Goal: Transaction & Acquisition: Purchase product/service

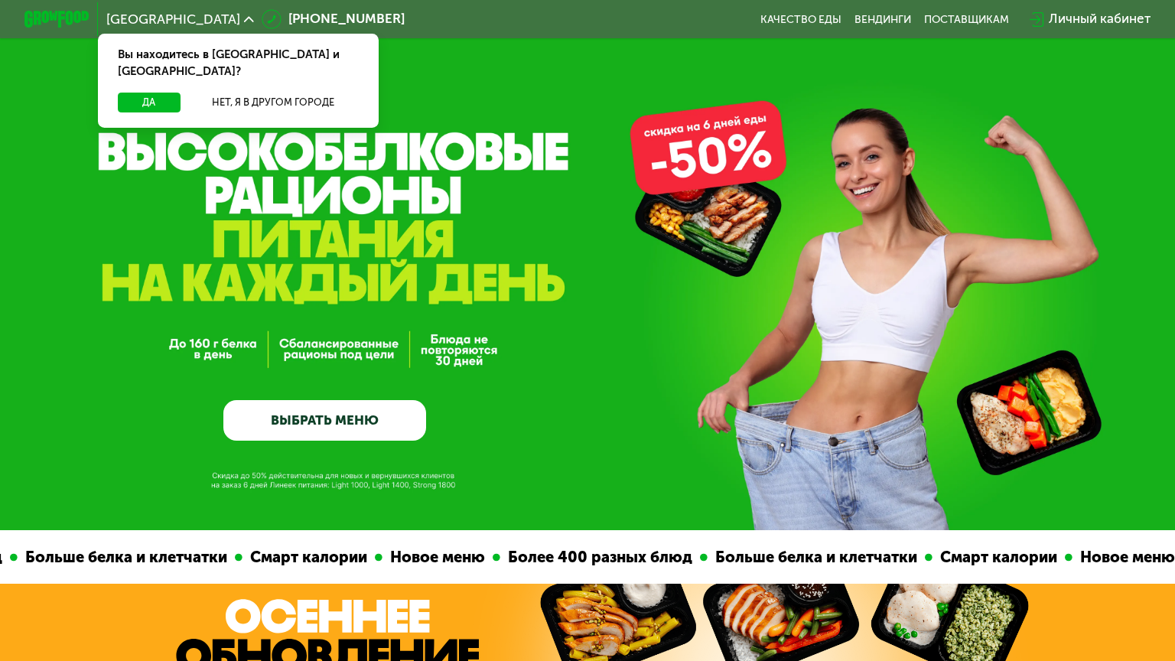
click at [1074, 19] on div "Личный кабинет" at bounding box center [1100, 19] width 102 height 20
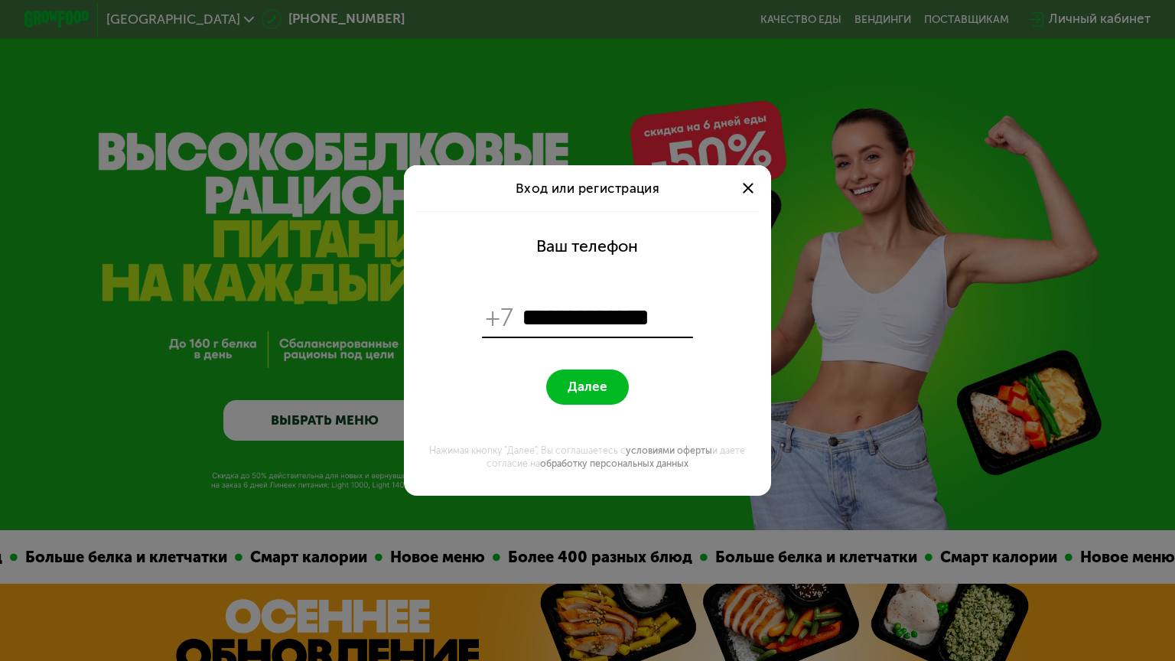
click at [581, 369] on button "Далее" at bounding box center [587, 386] width 82 height 35
click at [656, 302] on input "**********" at bounding box center [606, 317] width 168 height 31
click at [532, 302] on input "**********" at bounding box center [606, 317] width 168 height 31
type input "**********"
click at [569, 379] on span "Далее" at bounding box center [588, 386] width 40 height 15
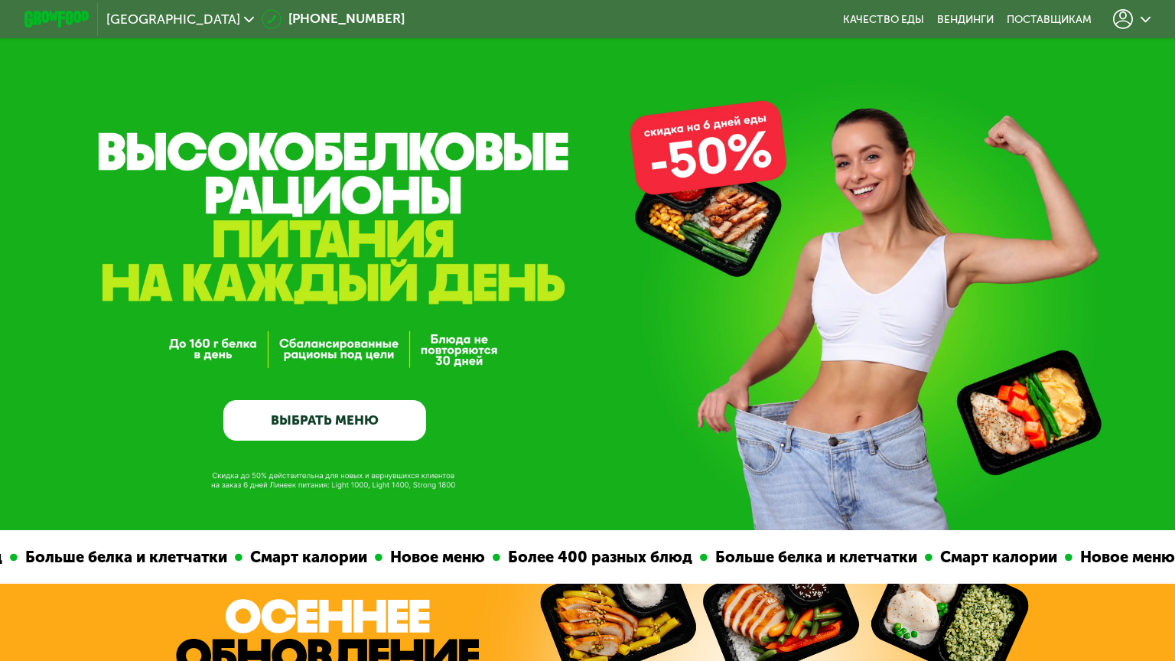
click at [1141, 23] on icon at bounding box center [1146, 20] width 10 height 10
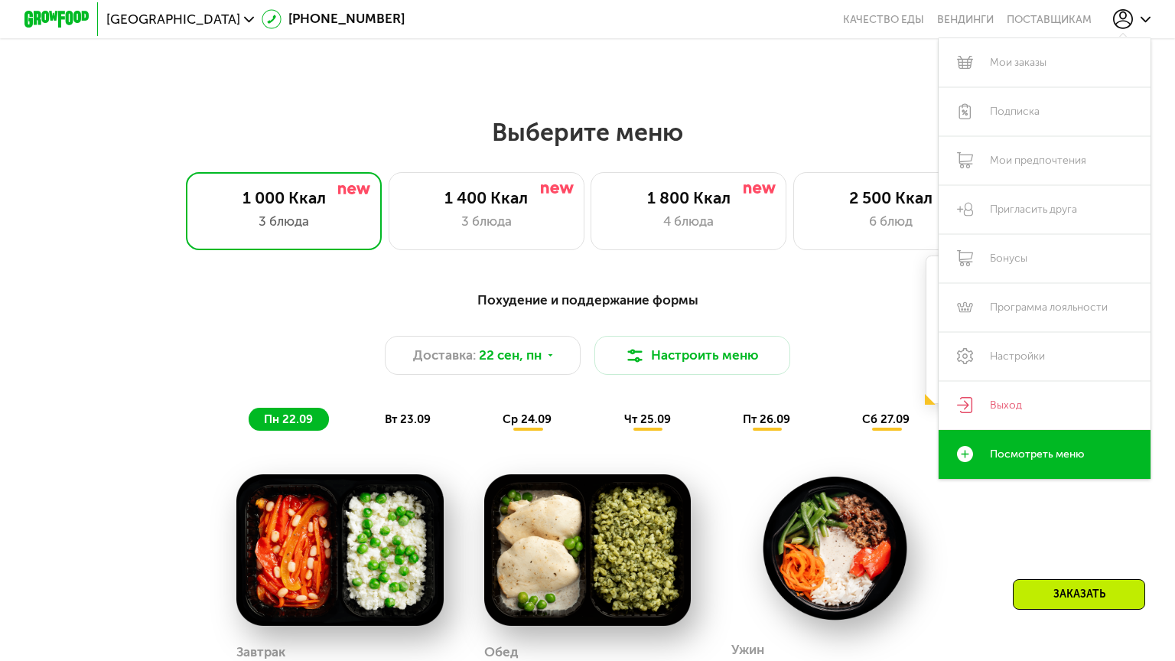
scroll to position [949, 0]
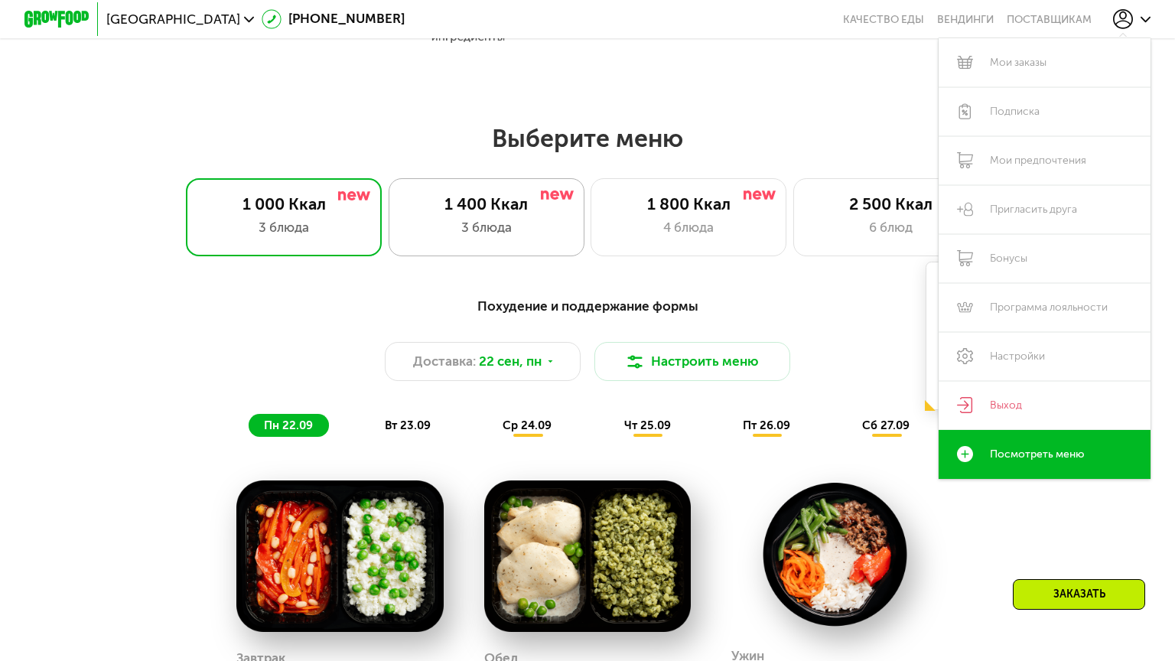
click at [515, 195] on div "1 400 Ккал" at bounding box center [485, 205] width 161 height 20
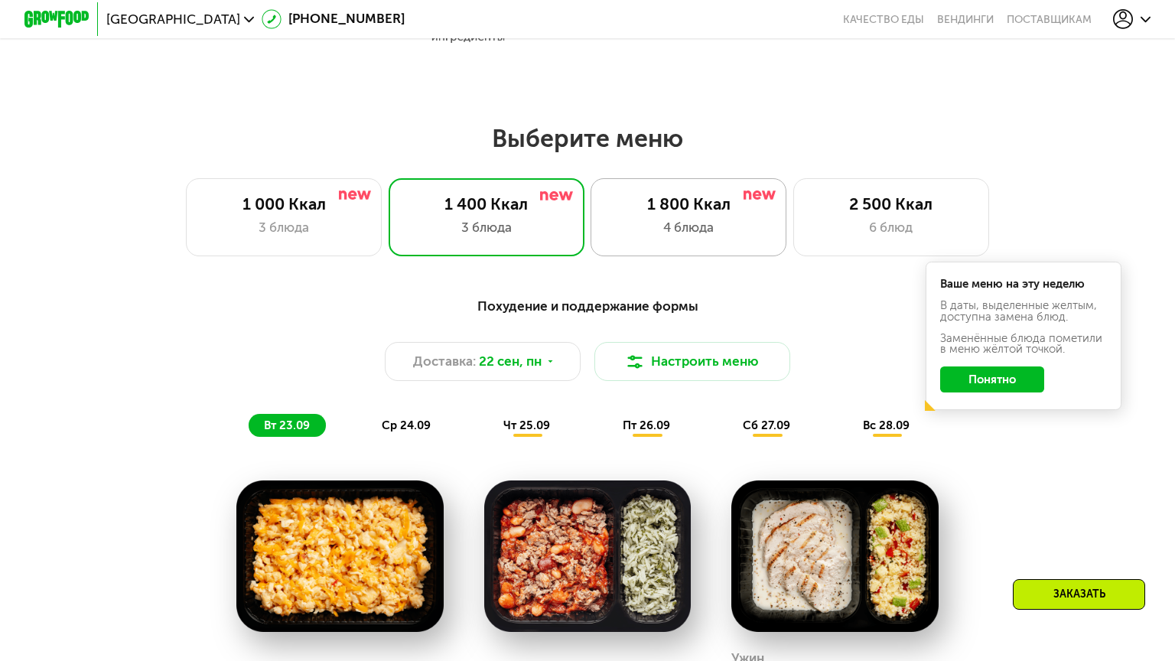
click at [660, 218] on div "4 блюда" at bounding box center [688, 228] width 161 height 20
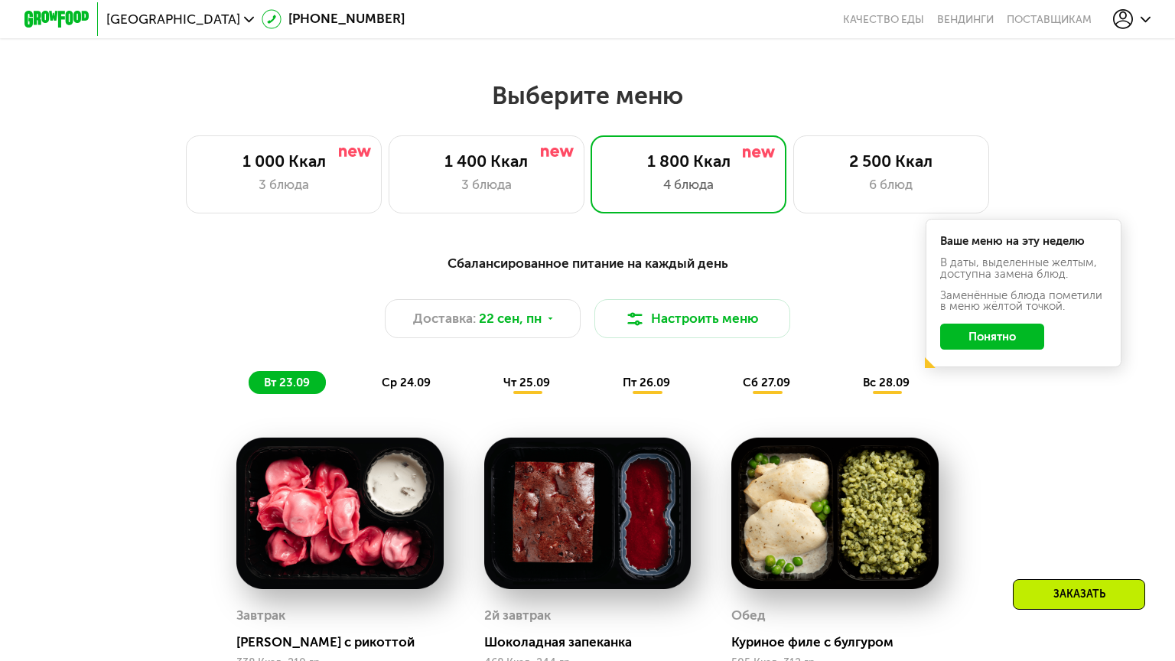
scroll to position [973, 0]
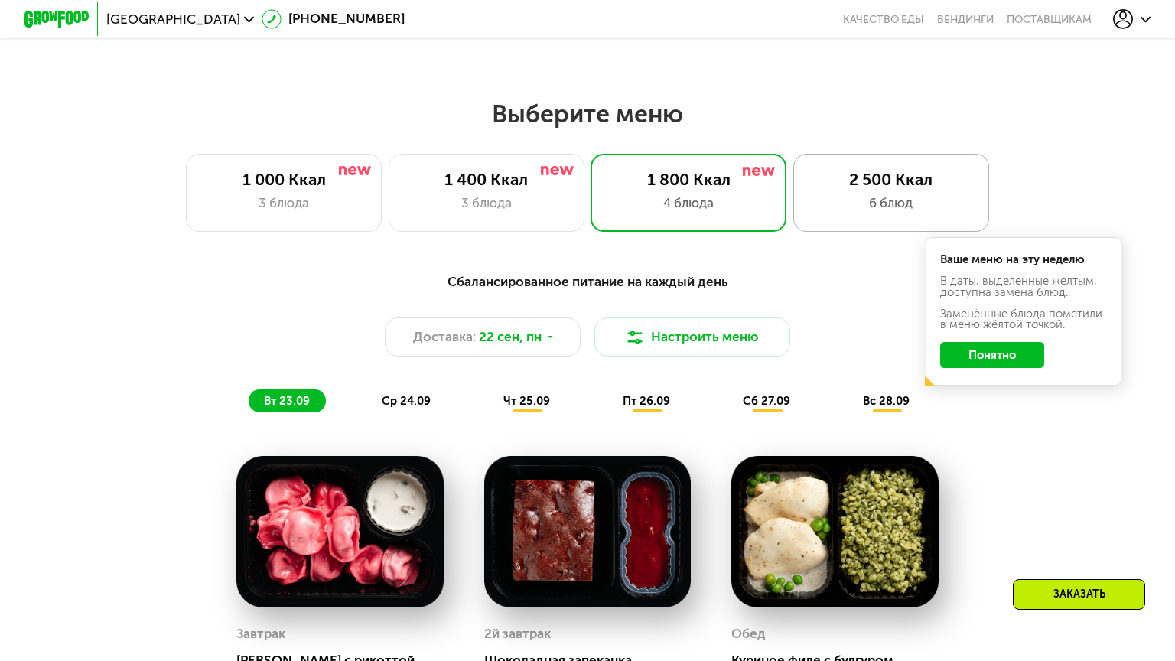
click at [894, 194] on div "6 блюд" at bounding box center [890, 204] width 161 height 20
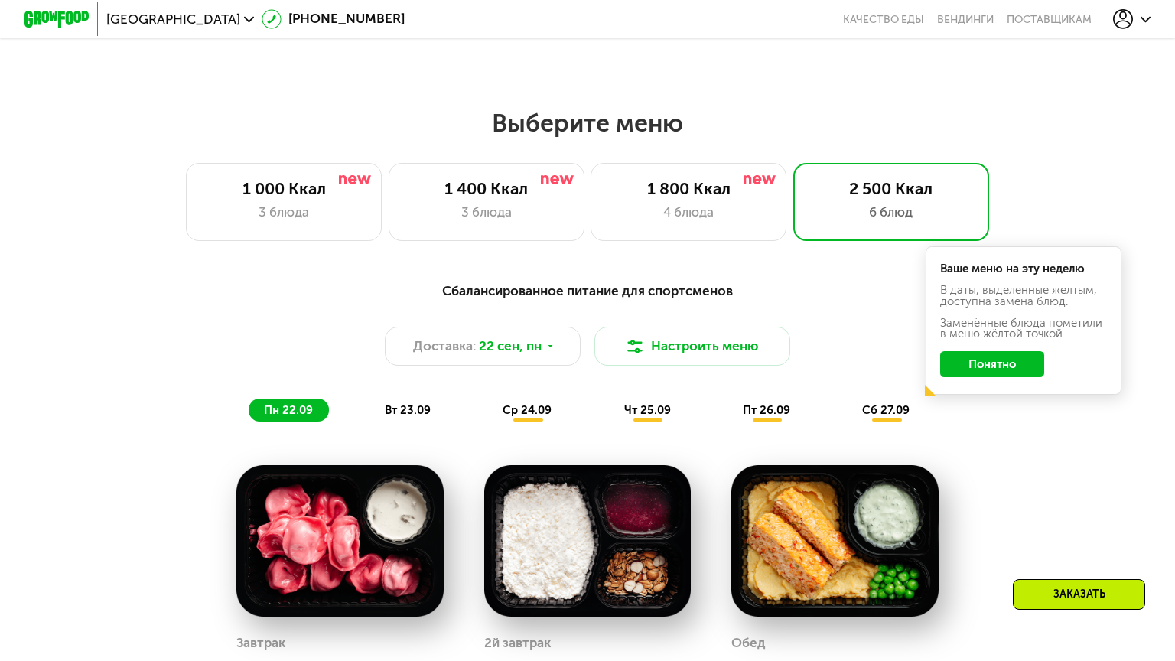
scroll to position [919, 0]
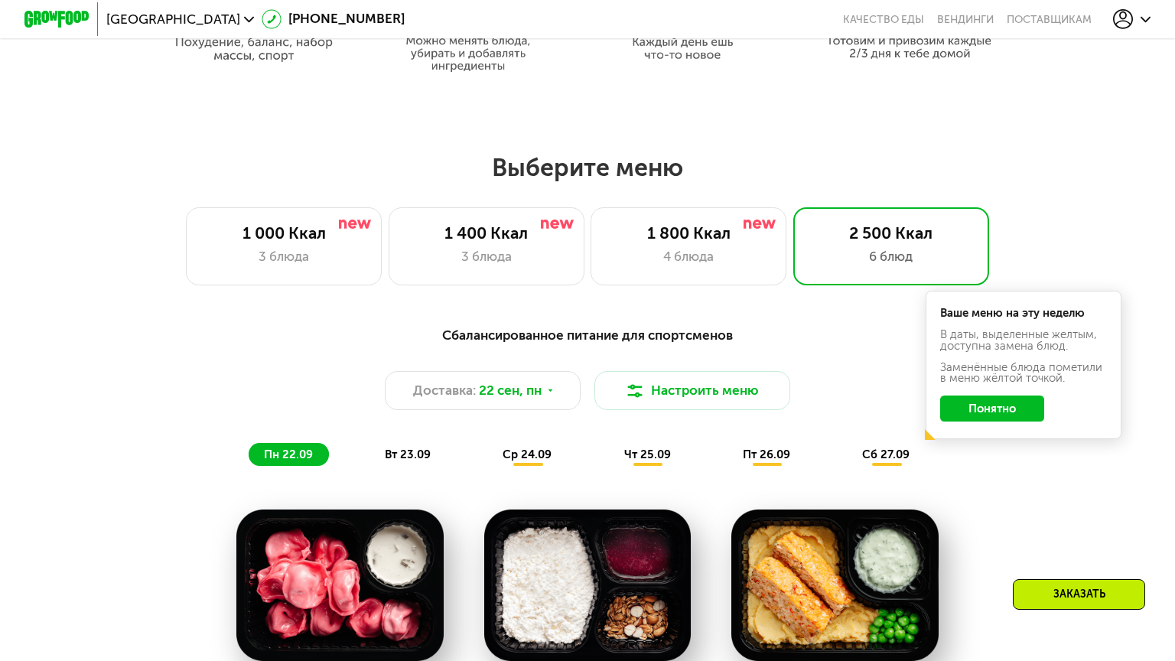
click at [970, 395] on button "Понятно" at bounding box center [992, 408] width 105 height 26
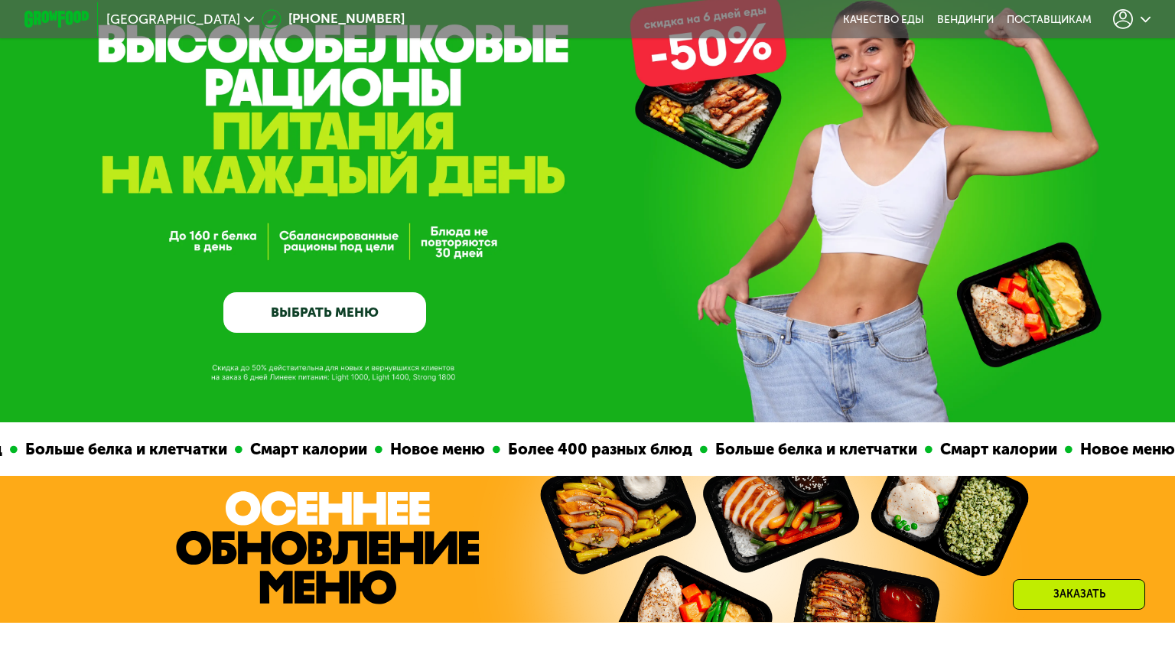
scroll to position [96, 0]
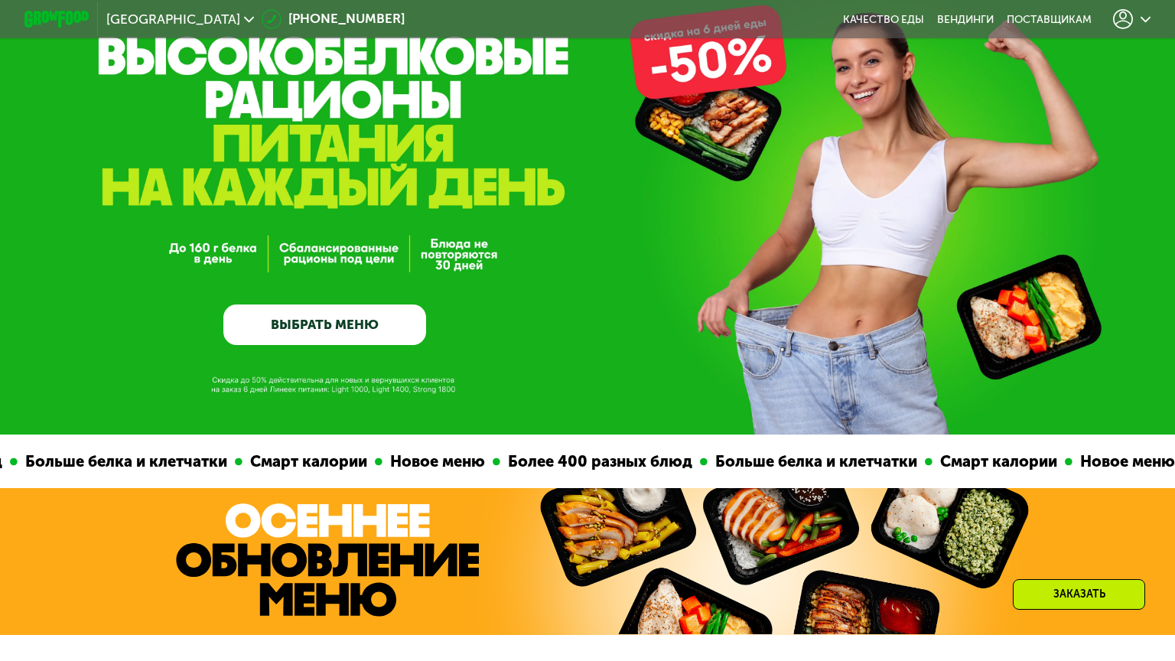
click at [367, 314] on link "ВЫБРАТЬ МЕНЮ" at bounding box center [324, 324] width 203 height 41
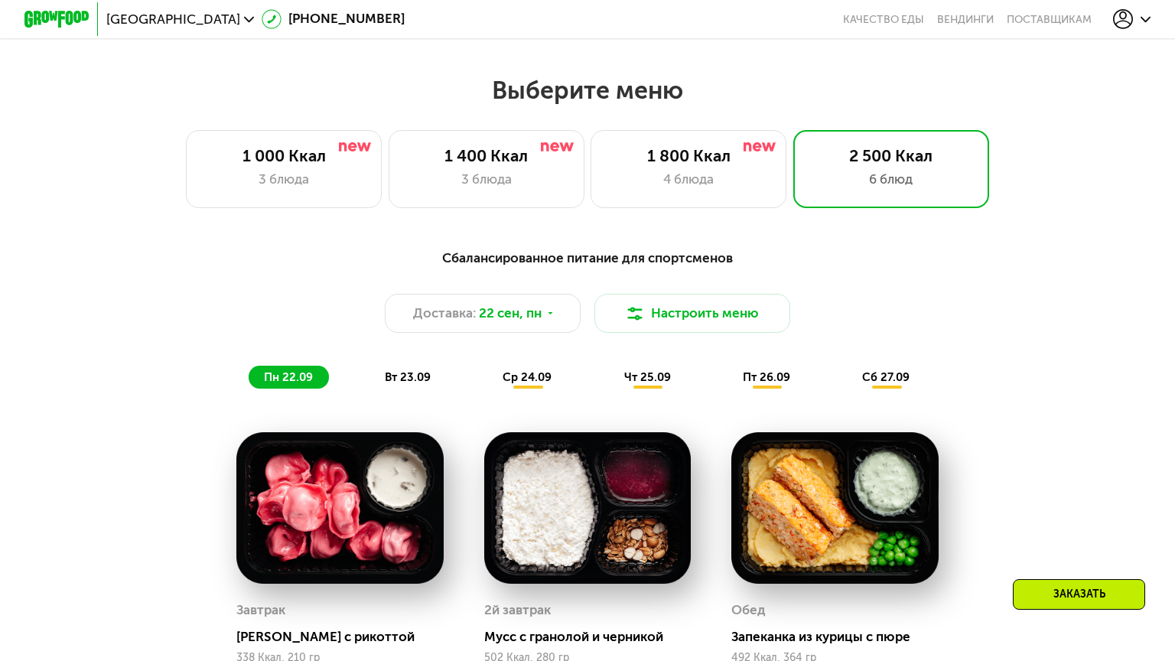
scroll to position [1016, 0]
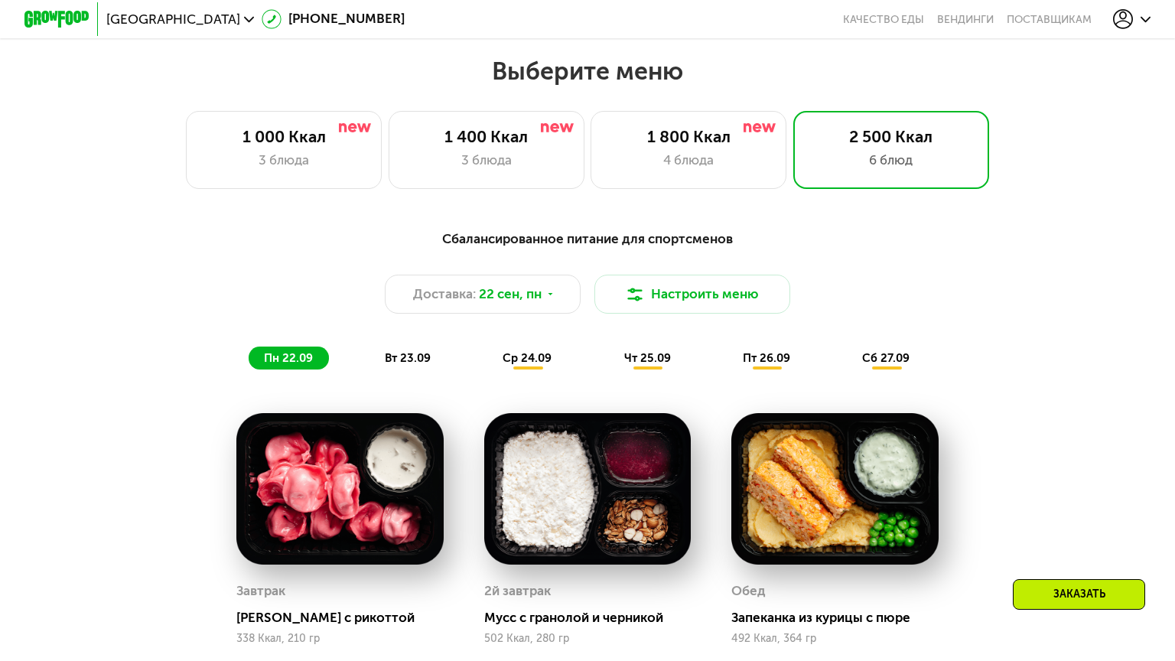
click at [388, 351] on span "вт 23.09" at bounding box center [408, 358] width 46 height 14
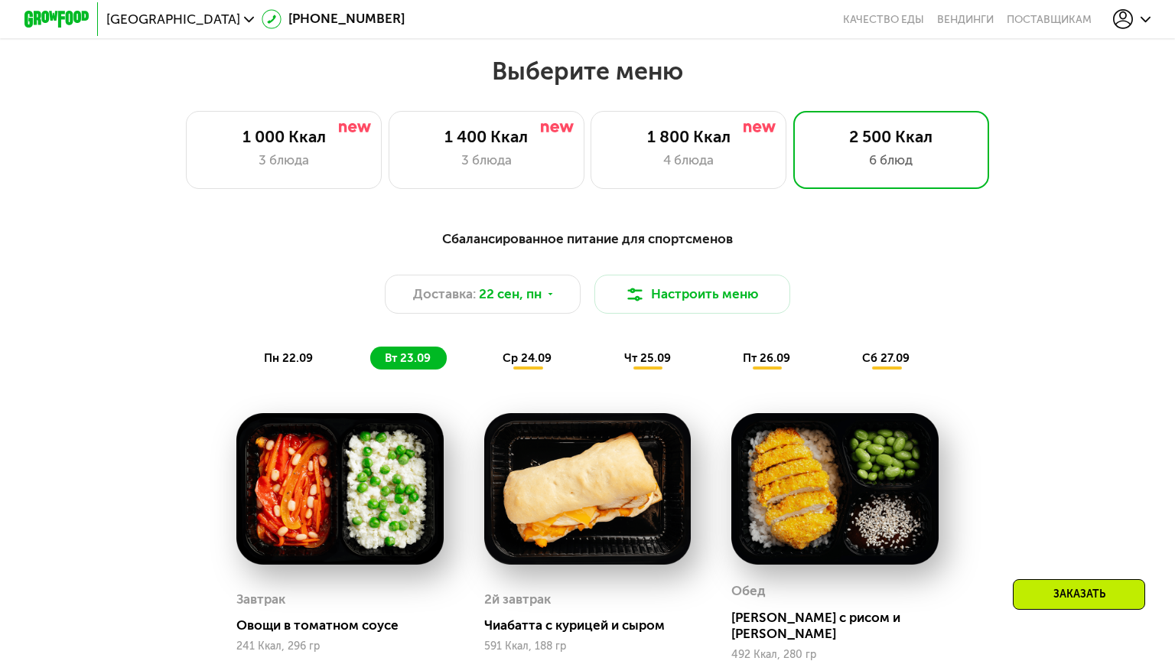
click at [513, 351] on span "ср 24.09" at bounding box center [527, 358] width 49 height 14
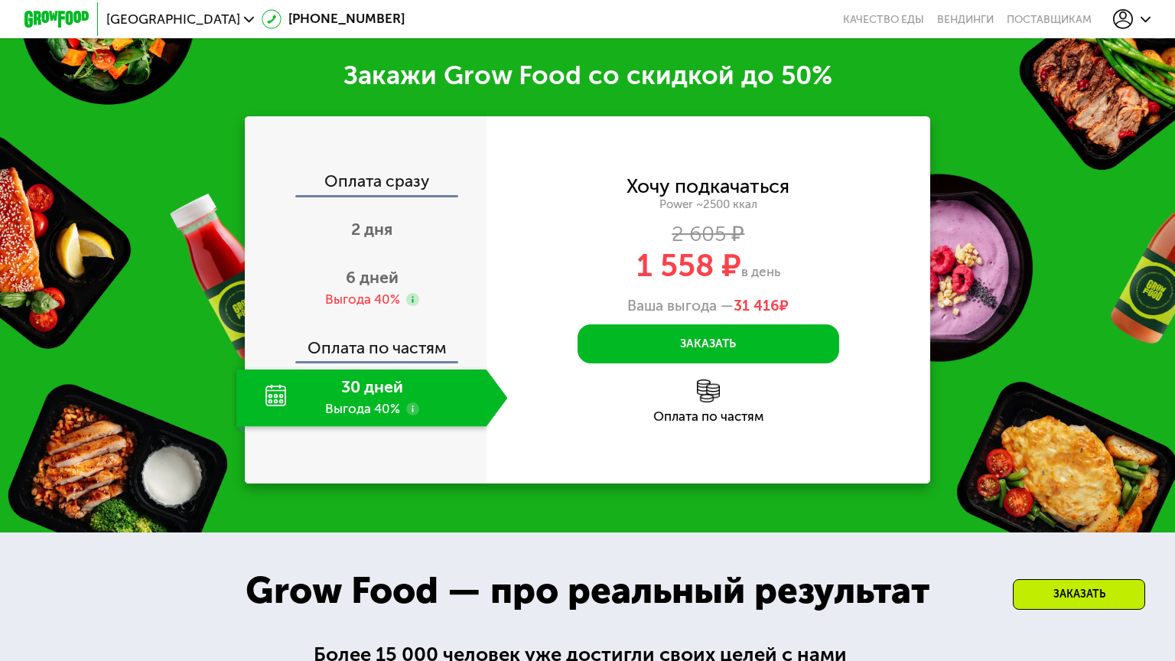
scroll to position [2240, 0]
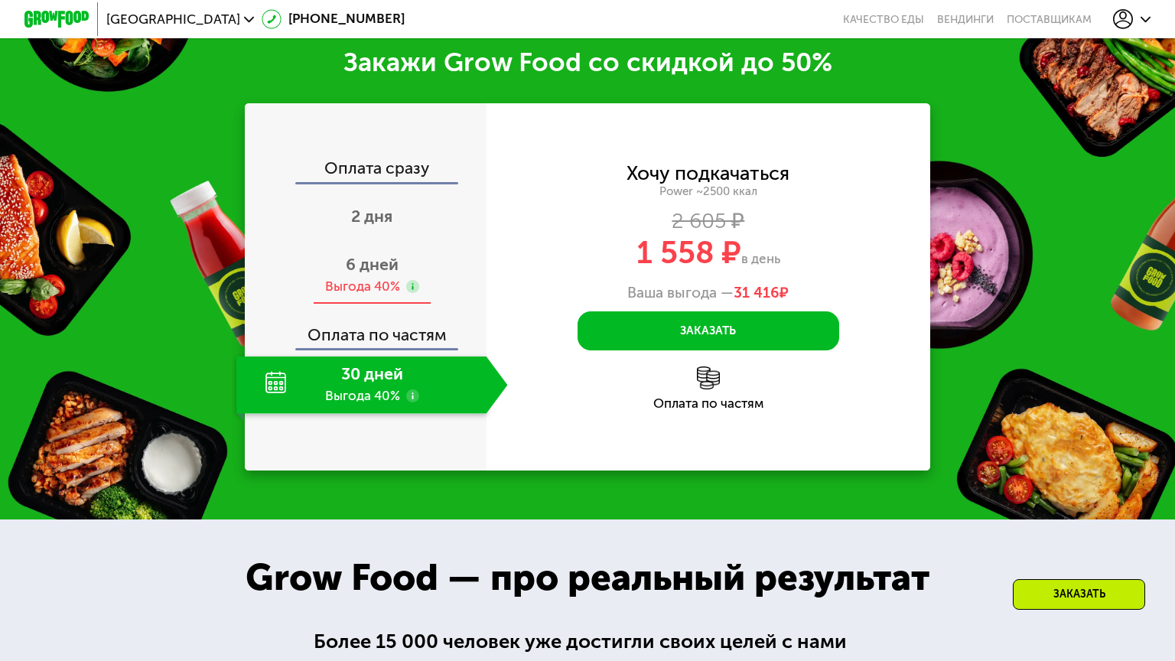
click at [356, 296] on div "Выгода 40%" at bounding box center [362, 287] width 75 height 18
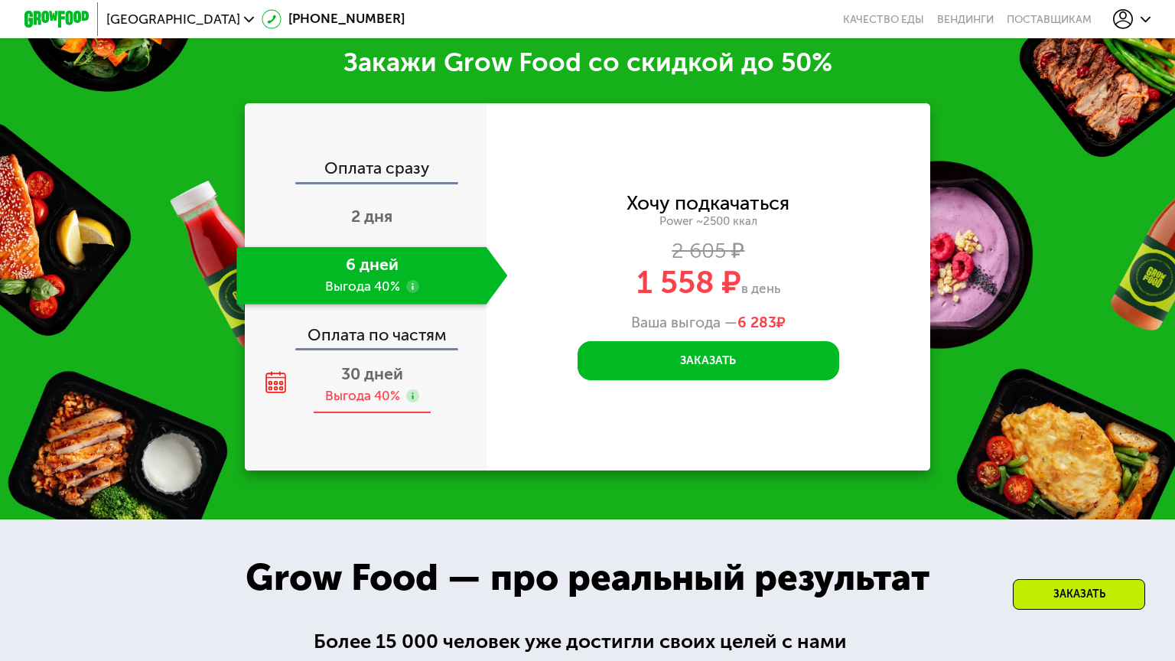
click at [343, 384] on span "30 дней" at bounding box center [372, 374] width 62 height 20
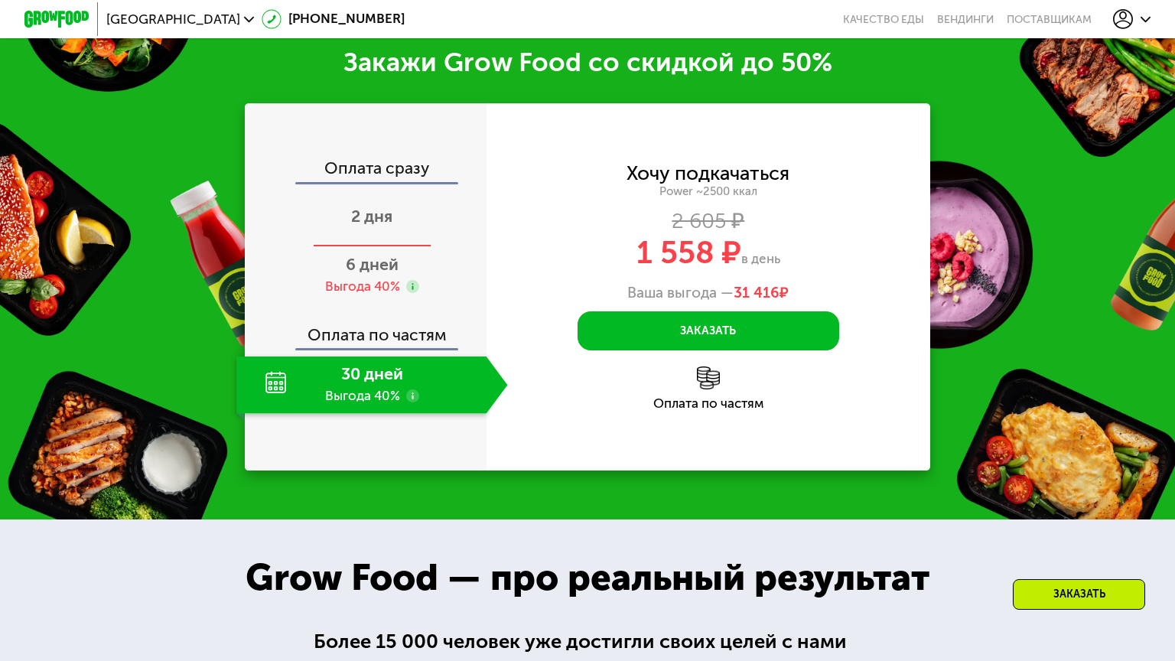
click at [351, 226] on span "2 дня" at bounding box center [371, 217] width 41 height 20
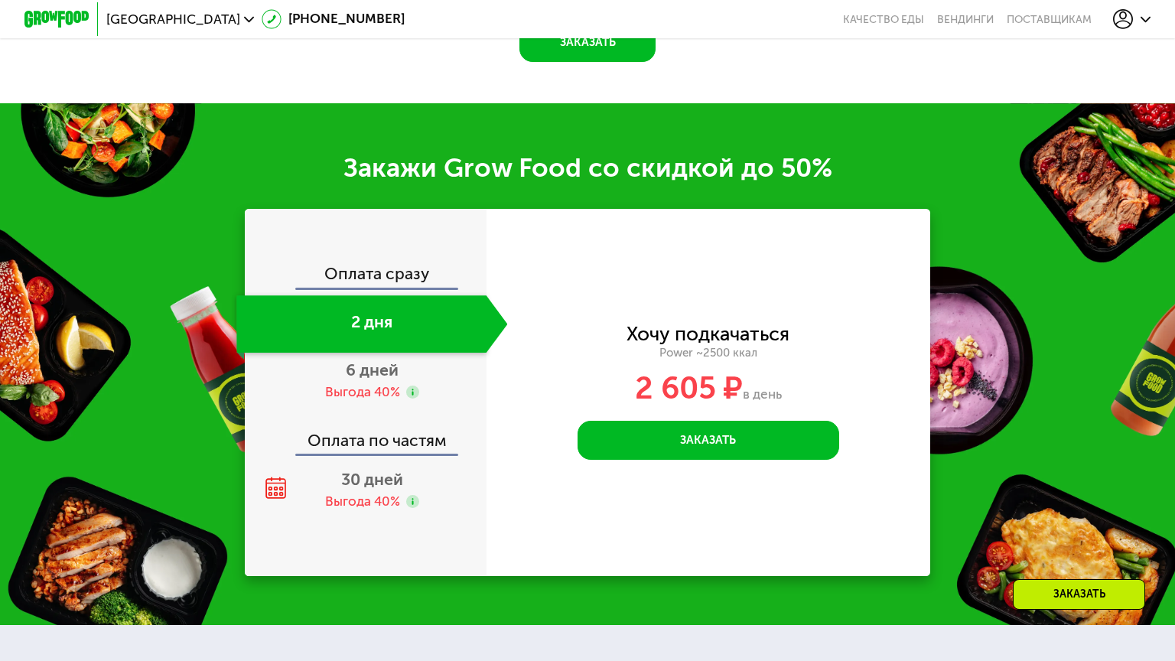
scroll to position [2140, 0]
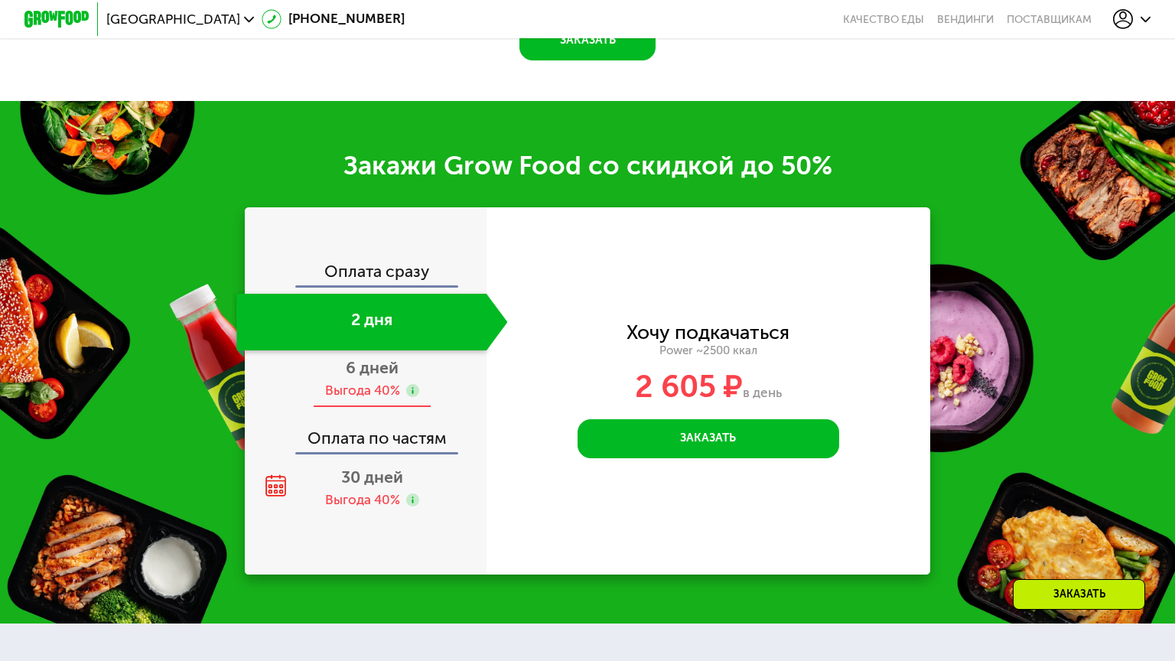
click at [355, 358] on span "6 дней" at bounding box center [372, 368] width 53 height 20
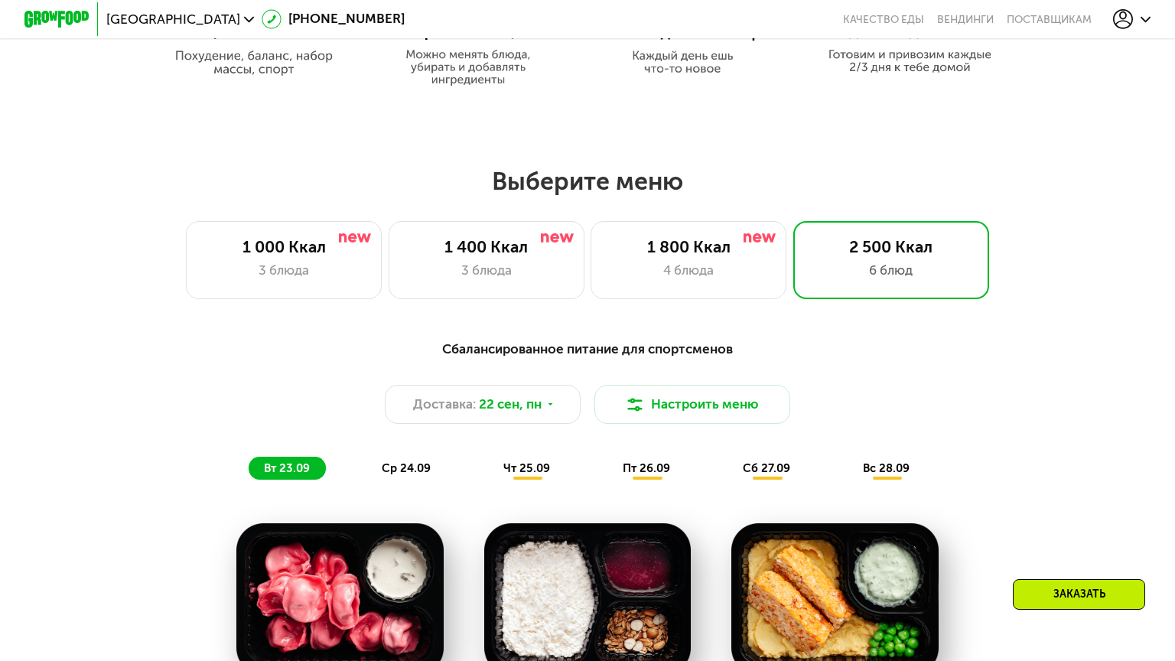
scroll to position [925, 0]
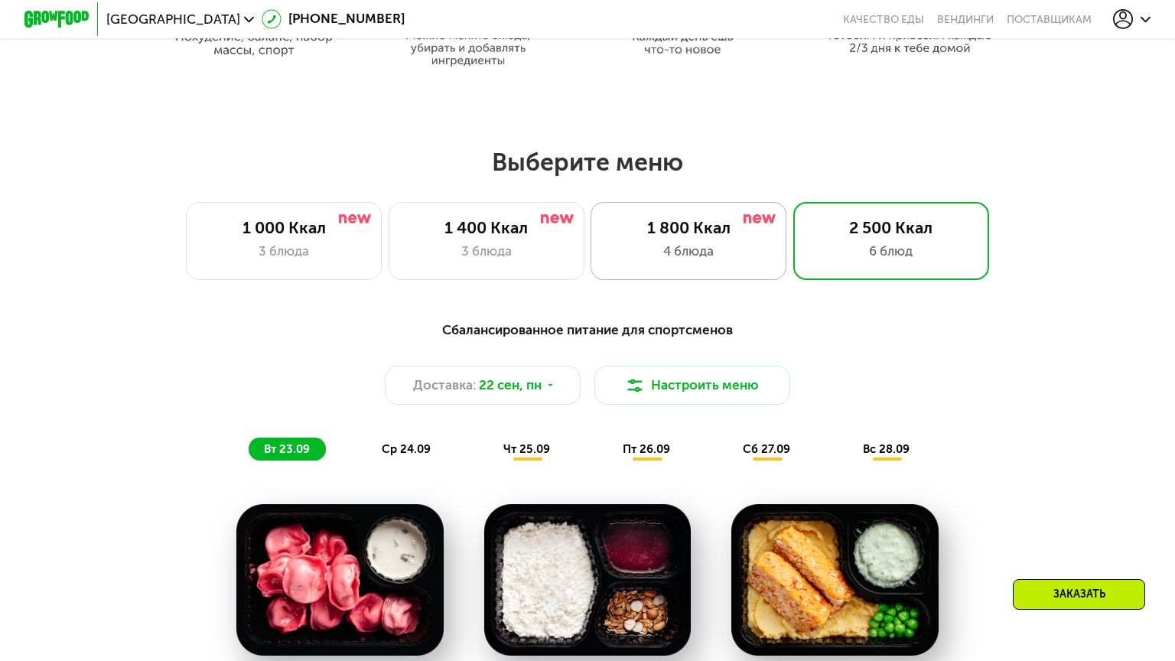
click at [663, 242] on div "4 блюда" at bounding box center [688, 252] width 161 height 20
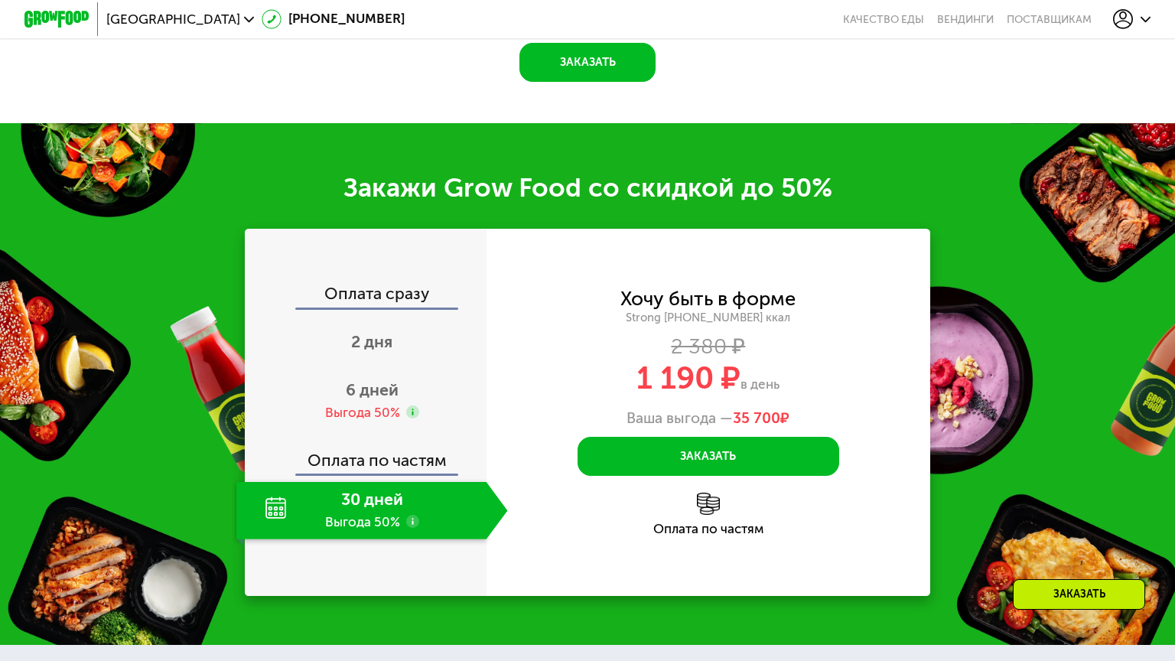
scroll to position [1912, 0]
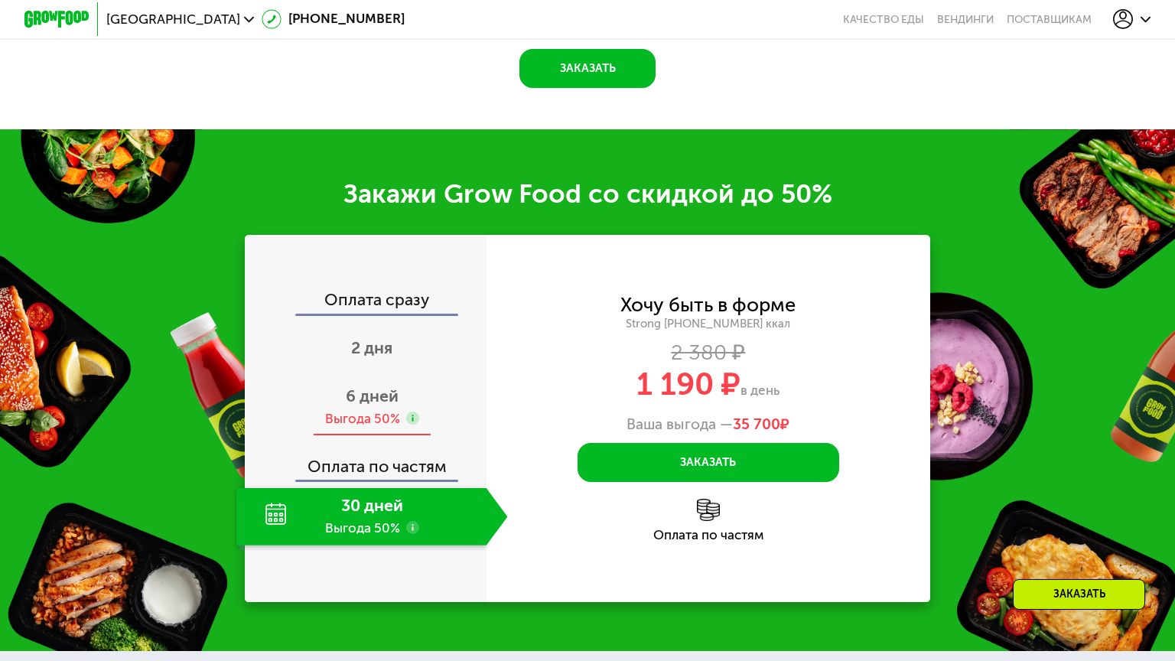
click at [362, 386] on span "6 дней" at bounding box center [372, 396] width 53 height 20
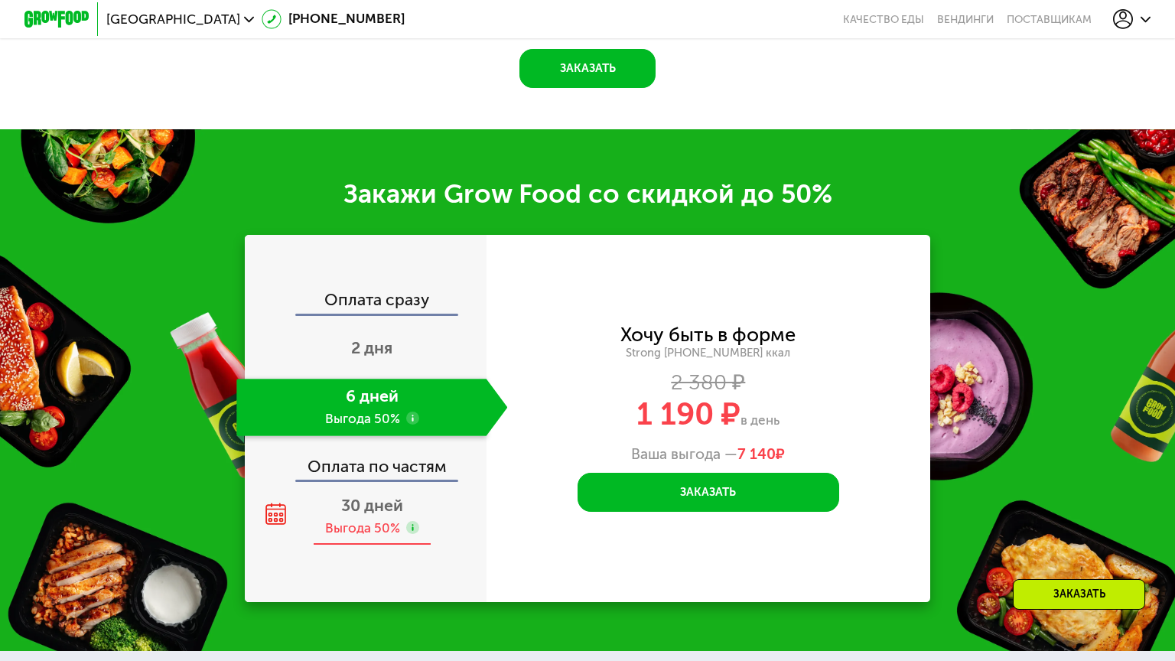
click at [352, 496] on span "30 дней" at bounding box center [372, 506] width 62 height 20
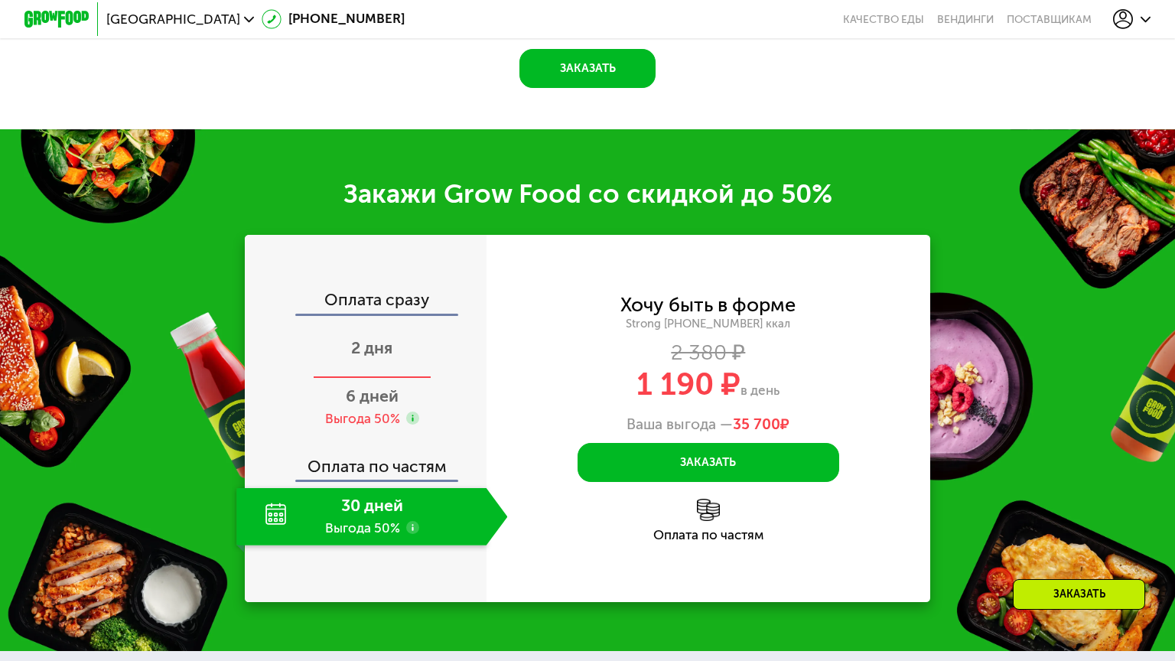
click at [372, 322] on div "2 дня" at bounding box center [371, 350] width 271 height 57
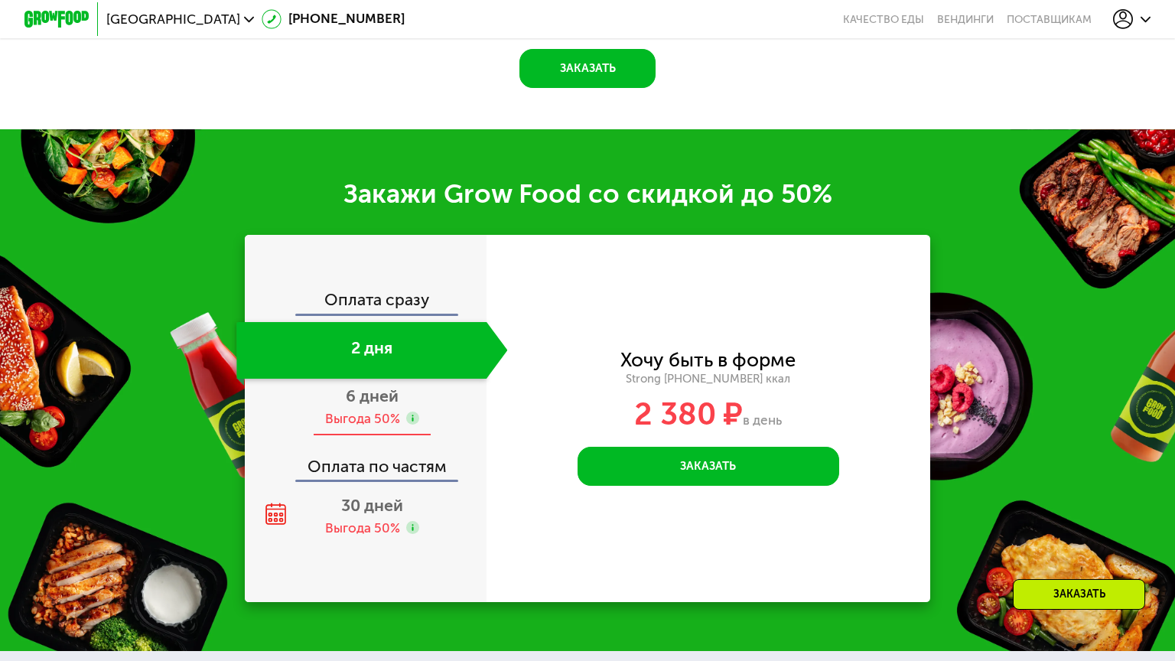
click at [368, 386] on span "6 дней" at bounding box center [372, 396] width 53 height 20
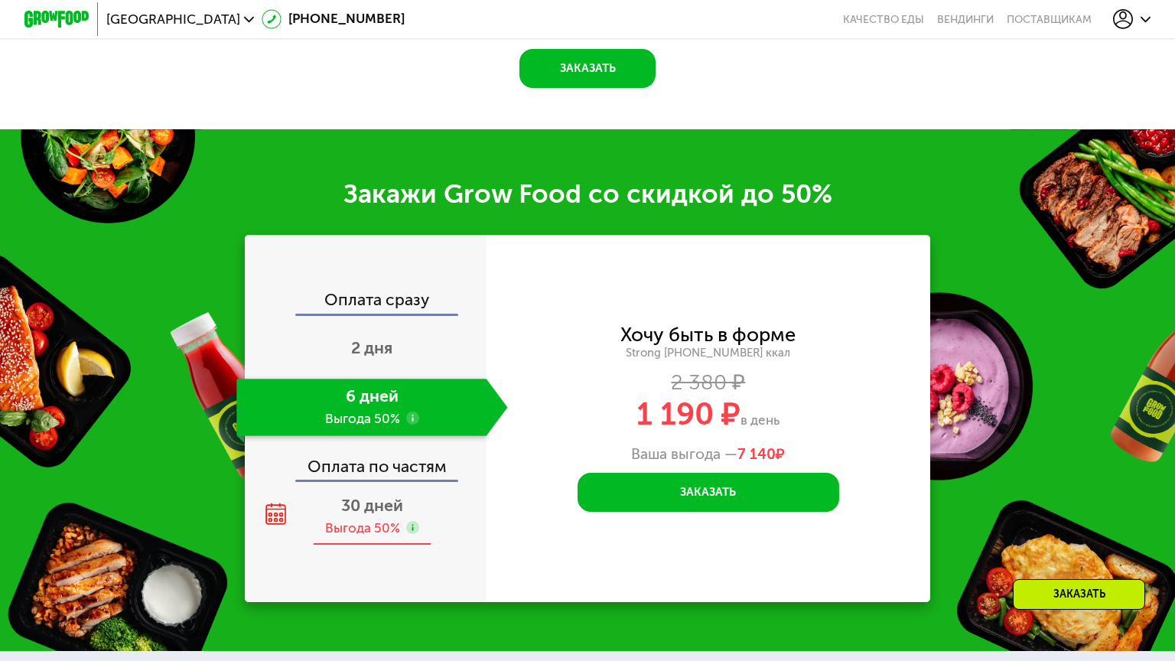
click at [348, 496] on span "30 дней" at bounding box center [372, 506] width 62 height 20
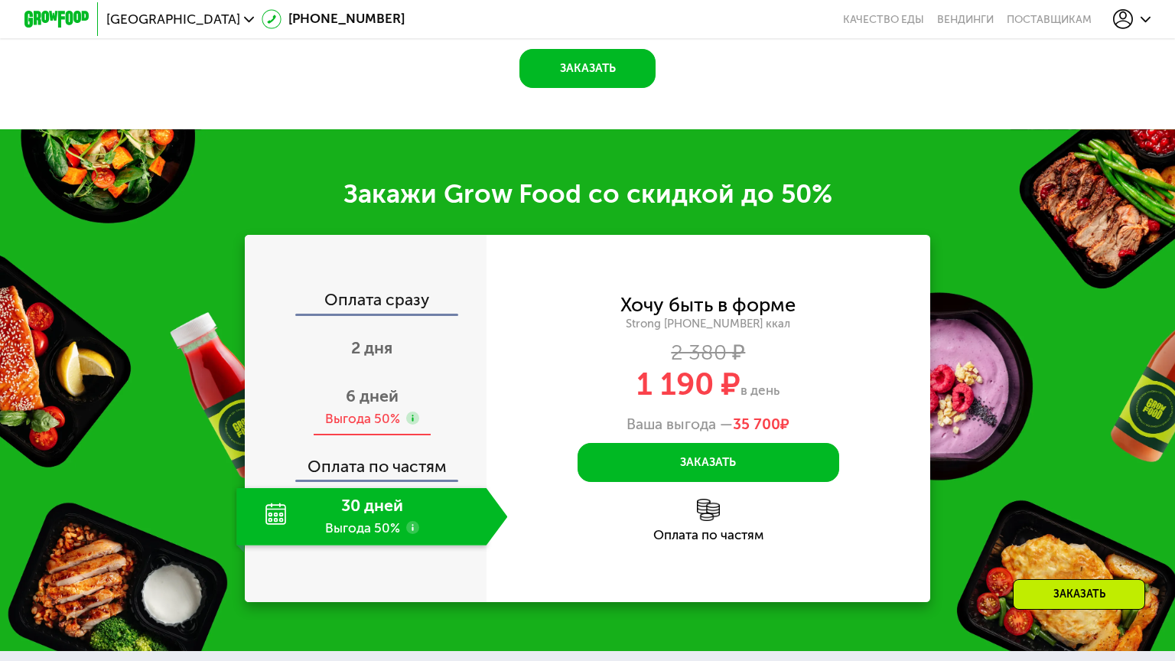
click at [355, 410] on div "Выгода 50%" at bounding box center [362, 419] width 75 height 18
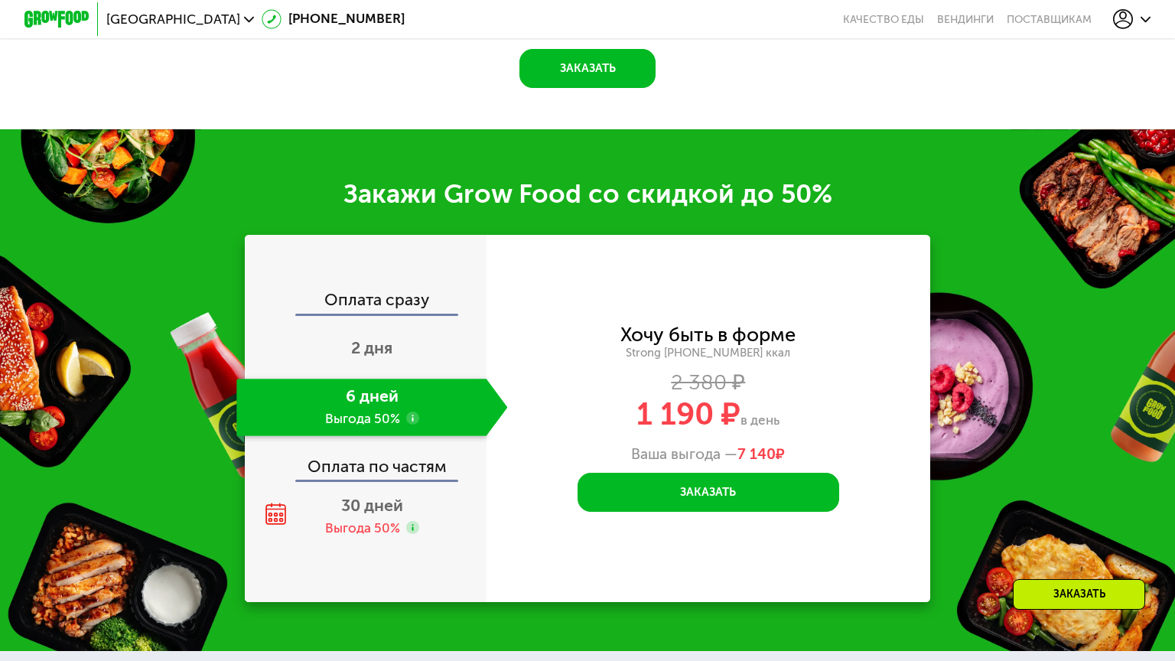
click at [354, 442] on div "Оплата по частям" at bounding box center [366, 460] width 240 height 37
click at [353, 496] on span "30 дней" at bounding box center [372, 506] width 62 height 20
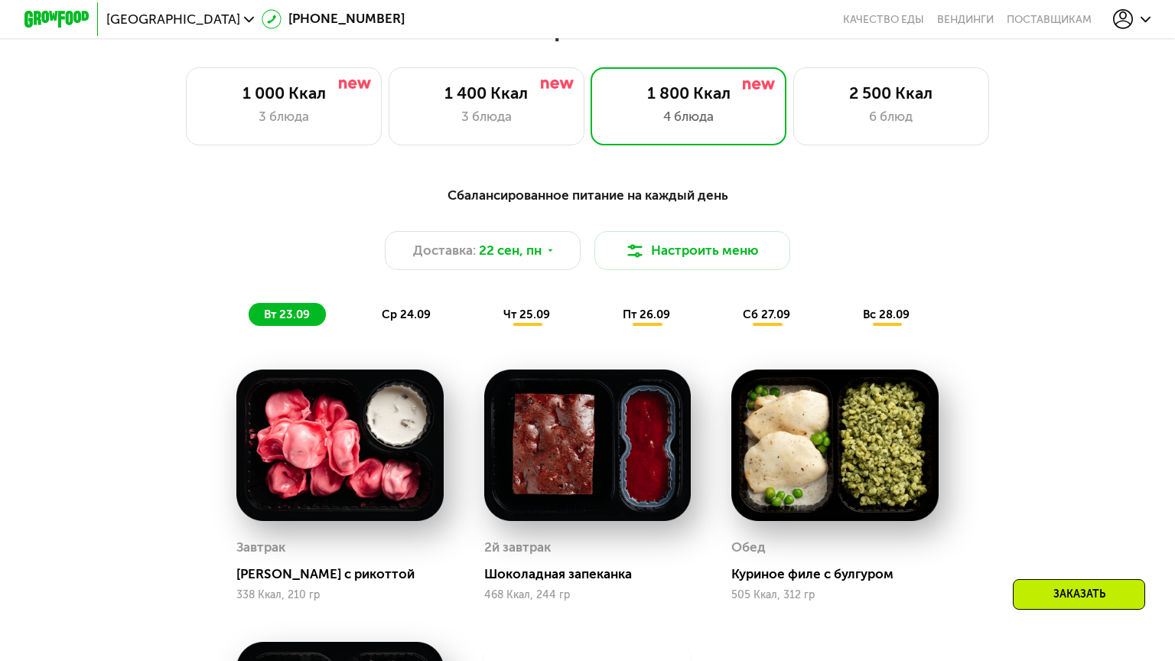
scroll to position [1078, 0]
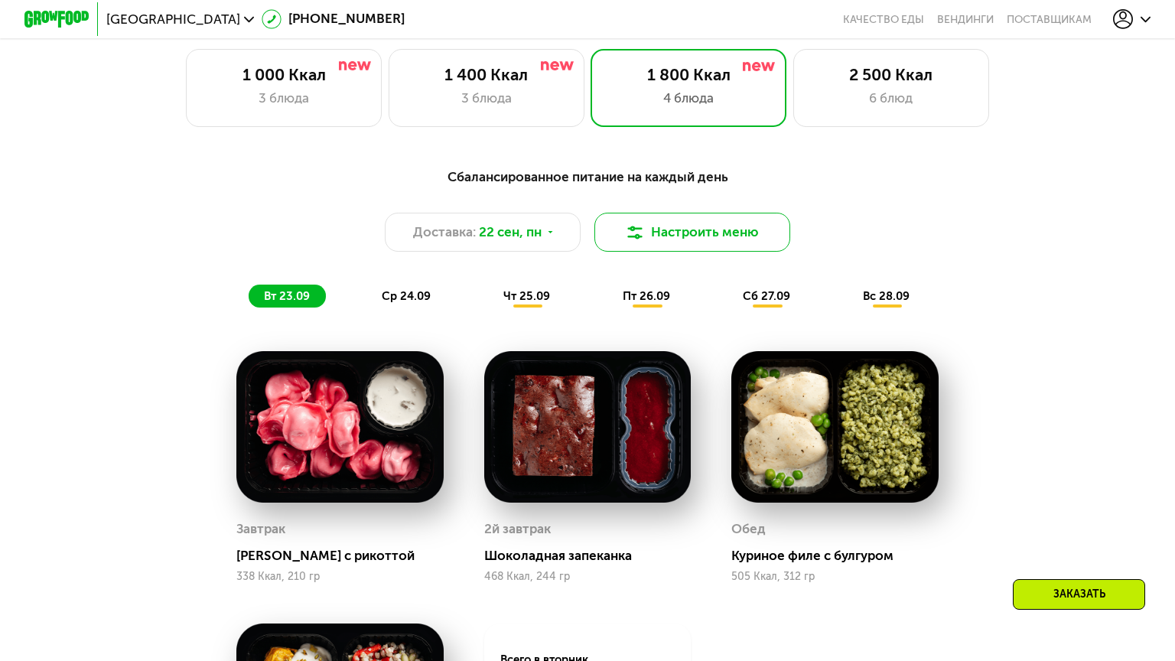
click at [743, 213] on button "Настроить меню" at bounding box center [692, 232] width 196 height 39
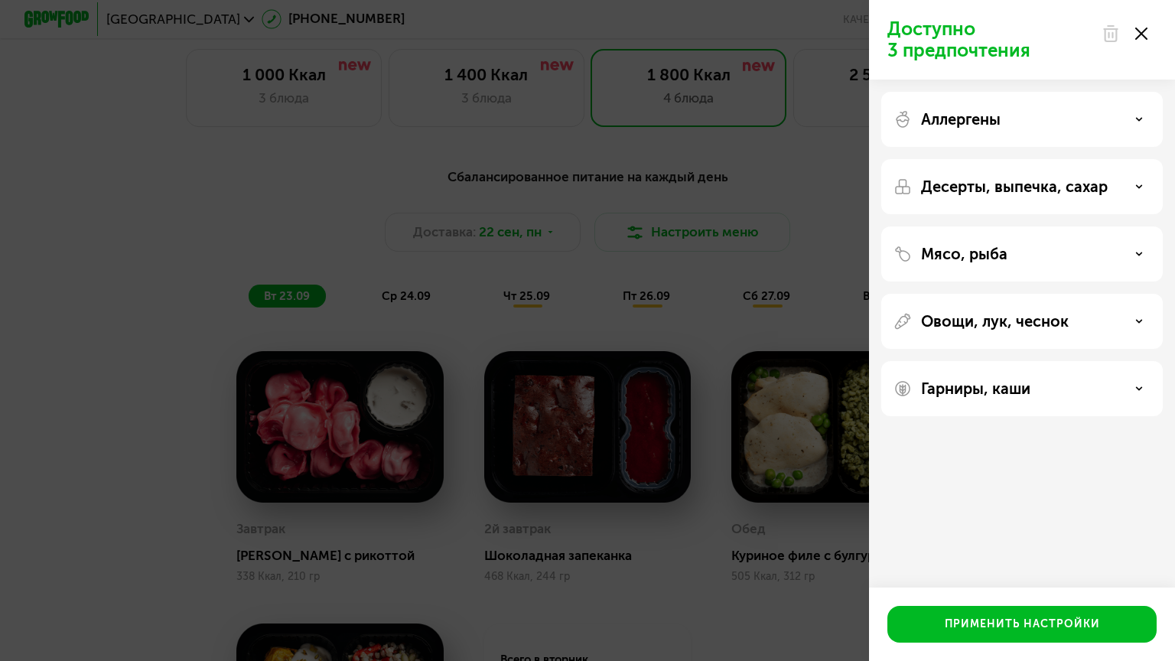
click at [1089, 252] on div "Мясо, рыба" at bounding box center [1021, 254] width 257 height 18
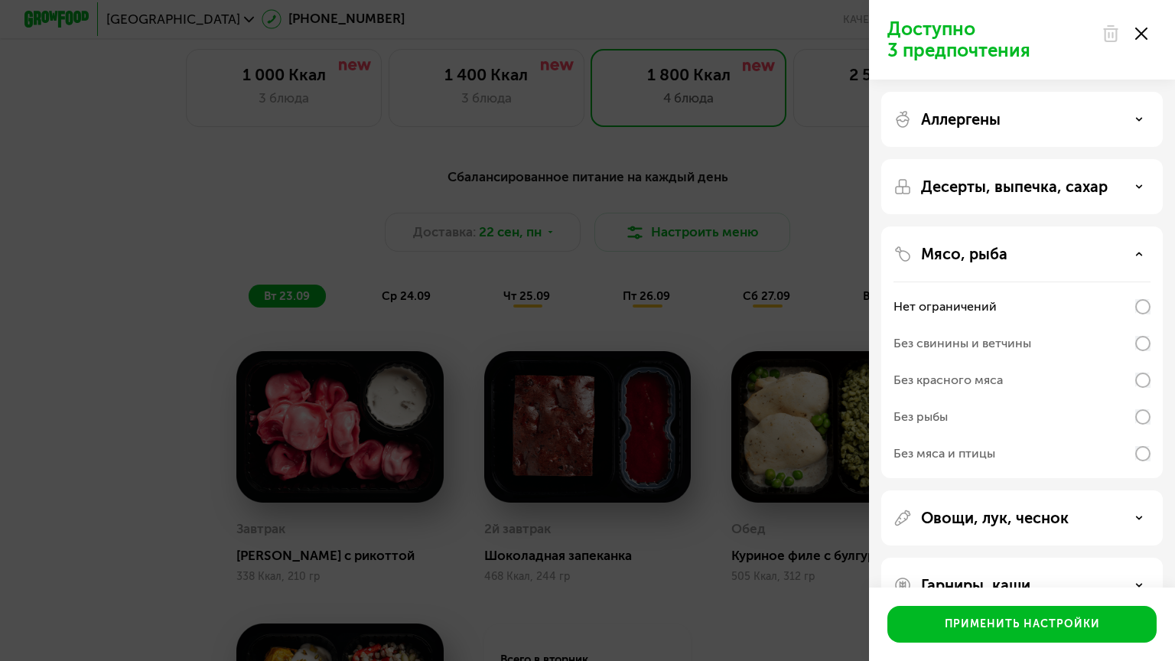
click at [1089, 252] on div "Мясо, рыба" at bounding box center [1021, 254] width 257 height 18
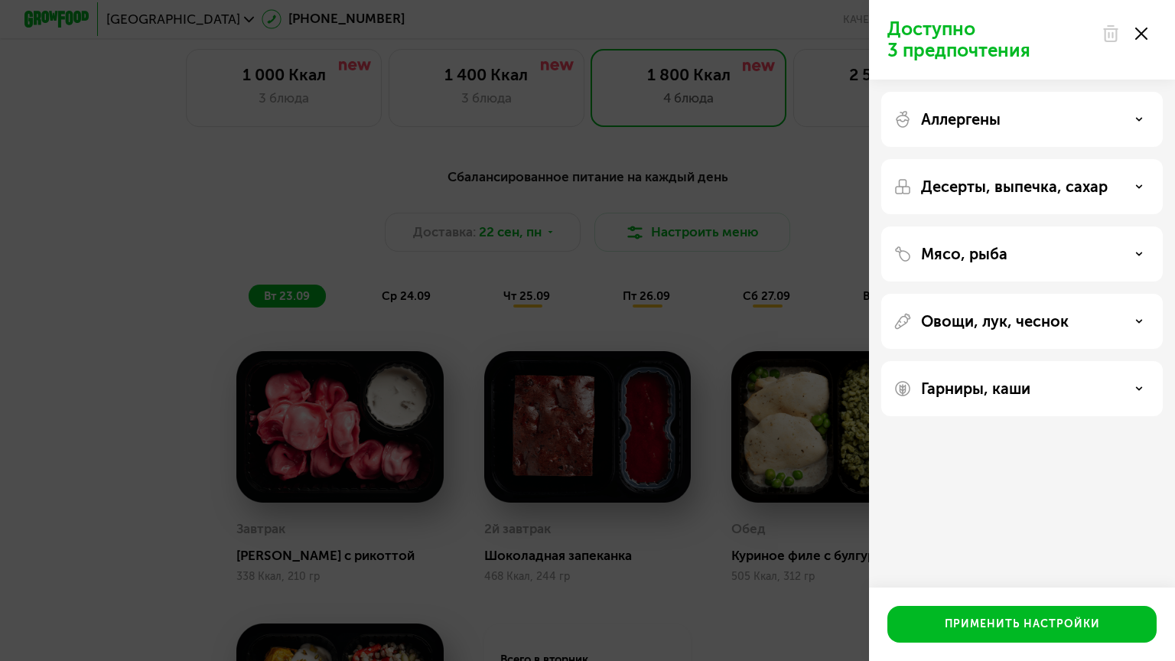
click at [1135, 35] on use at bounding box center [1141, 34] width 12 height 12
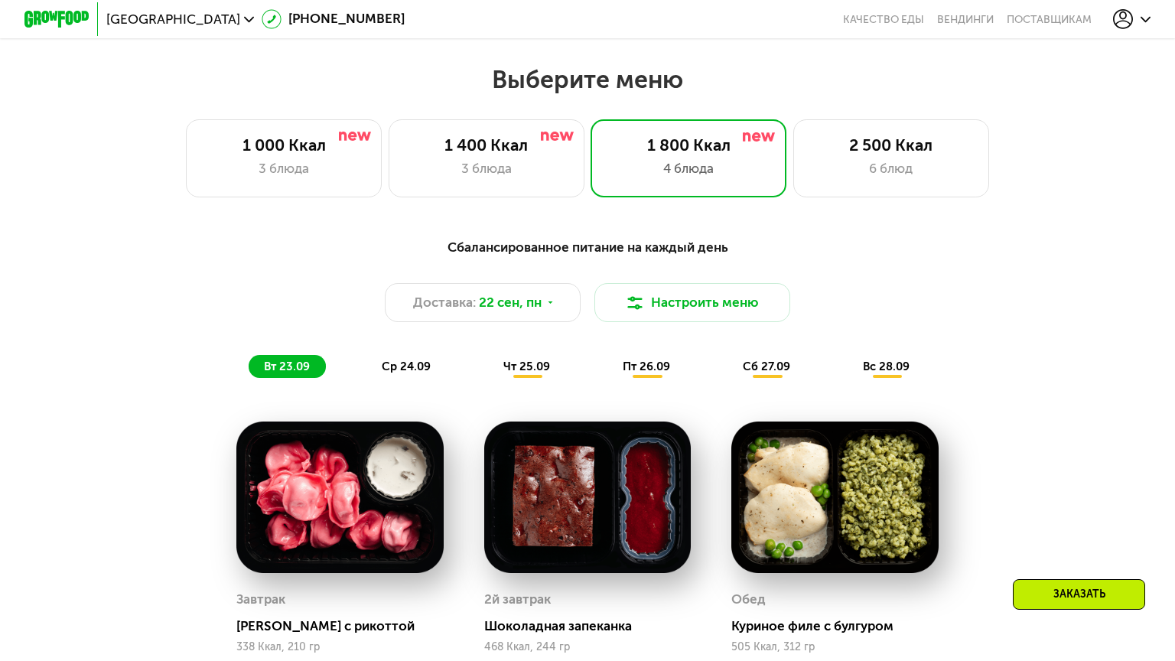
scroll to position [1001, 0]
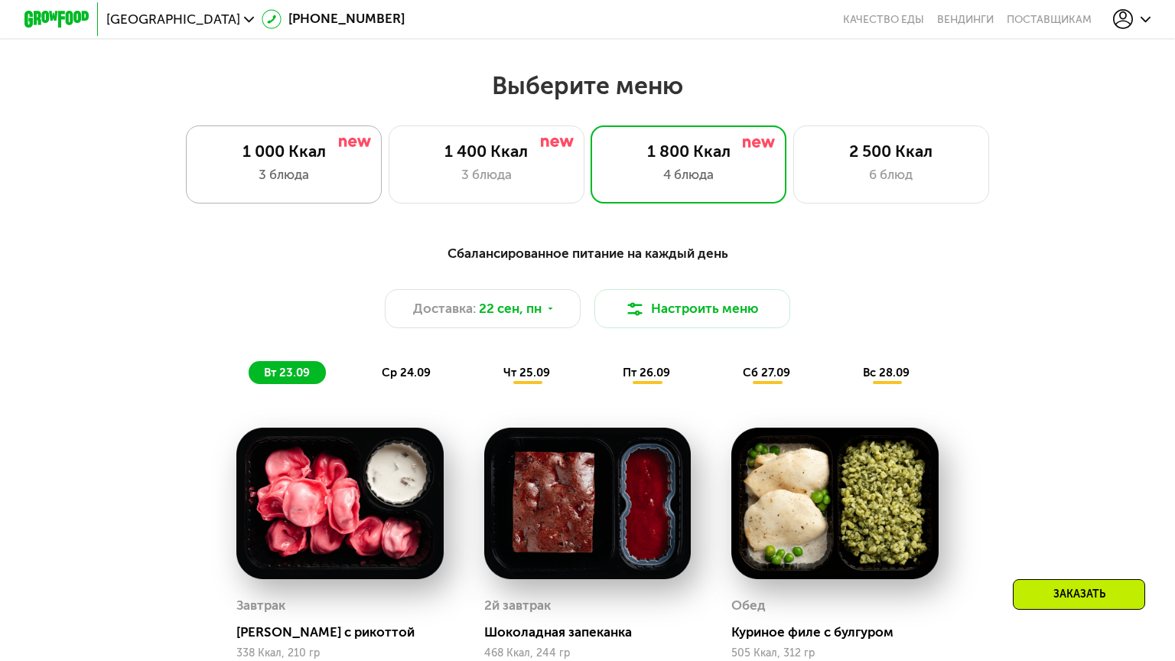
click at [319, 165] on div "3 блюда" at bounding box center [283, 175] width 161 height 20
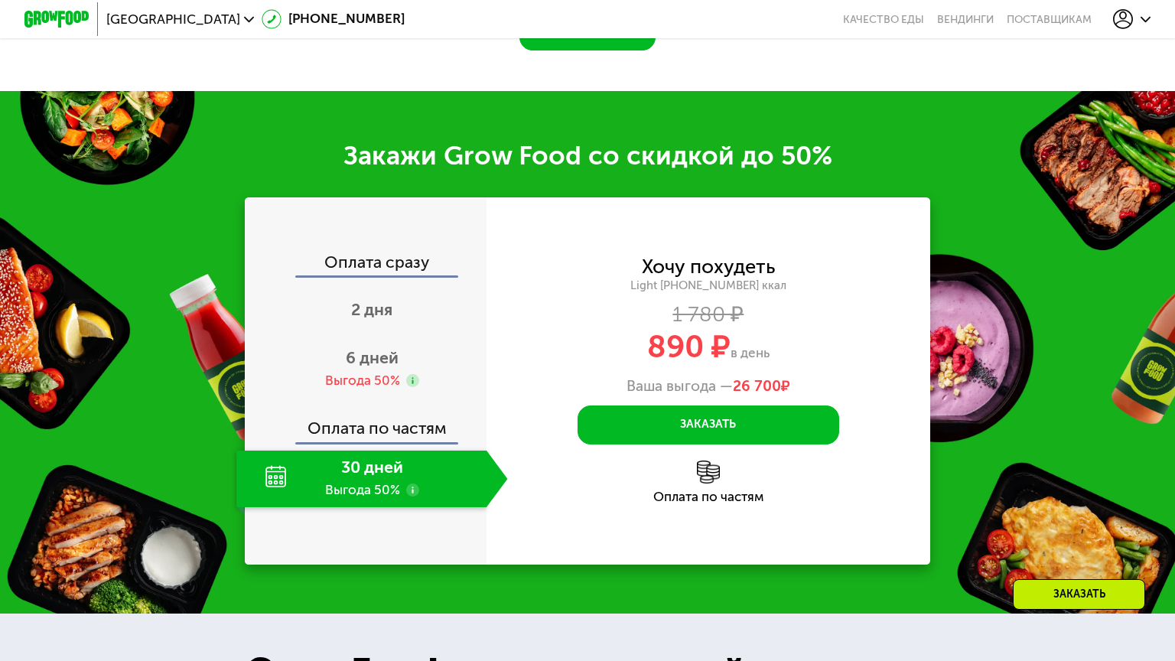
scroll to position [1854, 0]
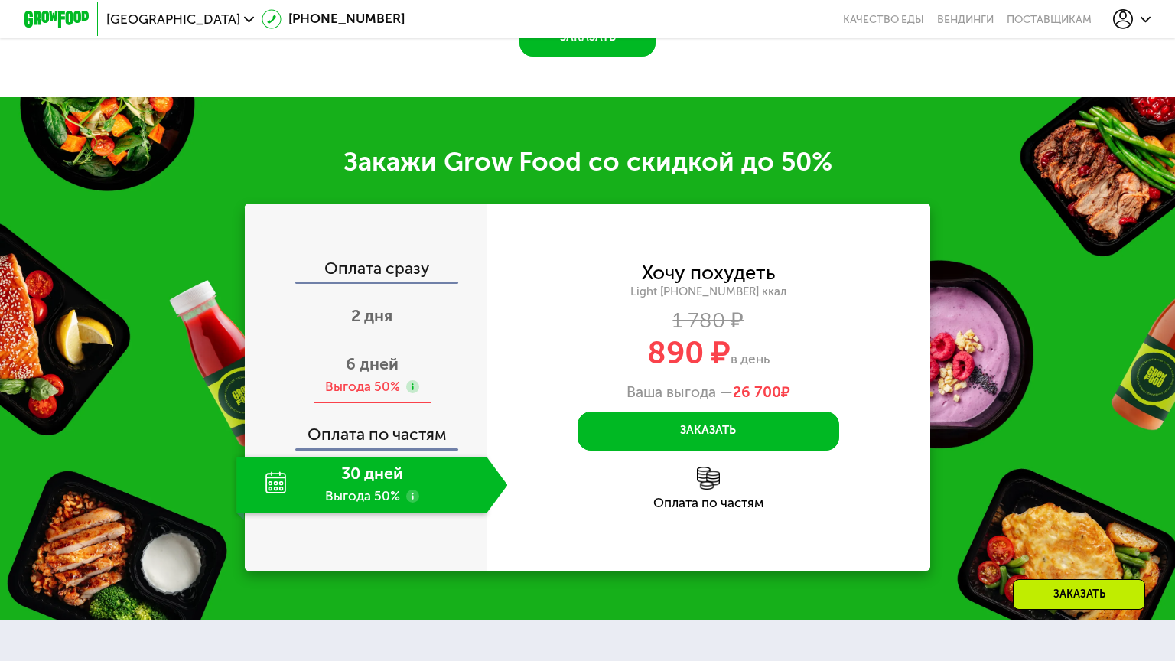
click at [374, 354] on span "6 дней" at bounding box center [372, 364] width 53 height 20
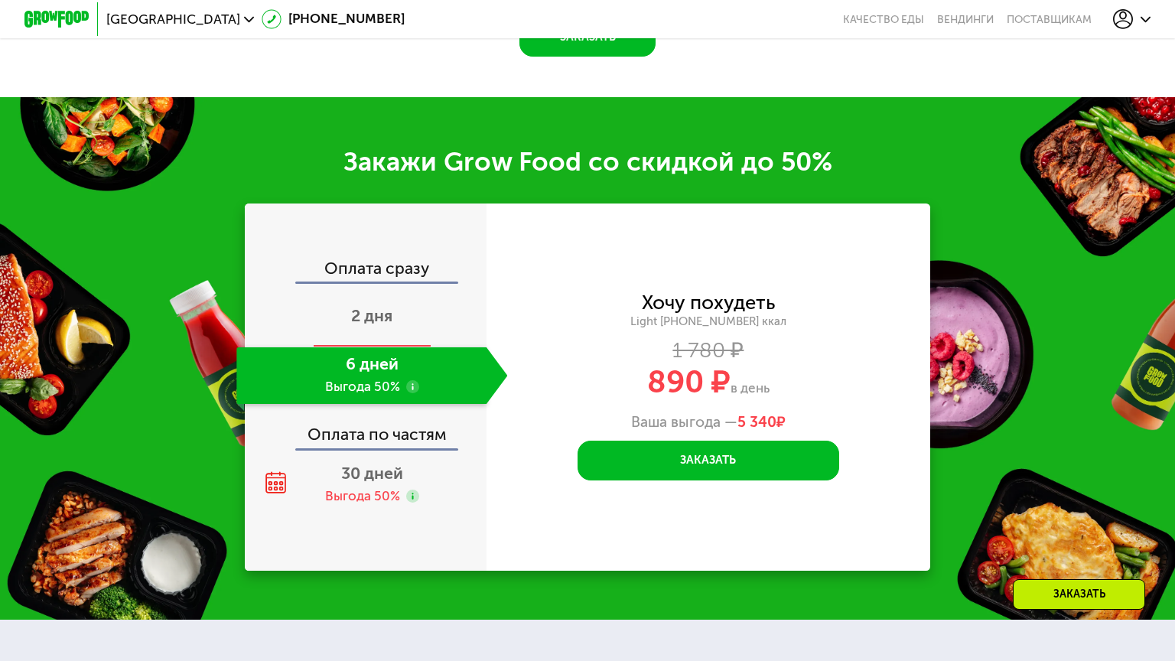
click at [366, 306] on span "2 дня" at bounding box center [371, 316] width 41 height 20
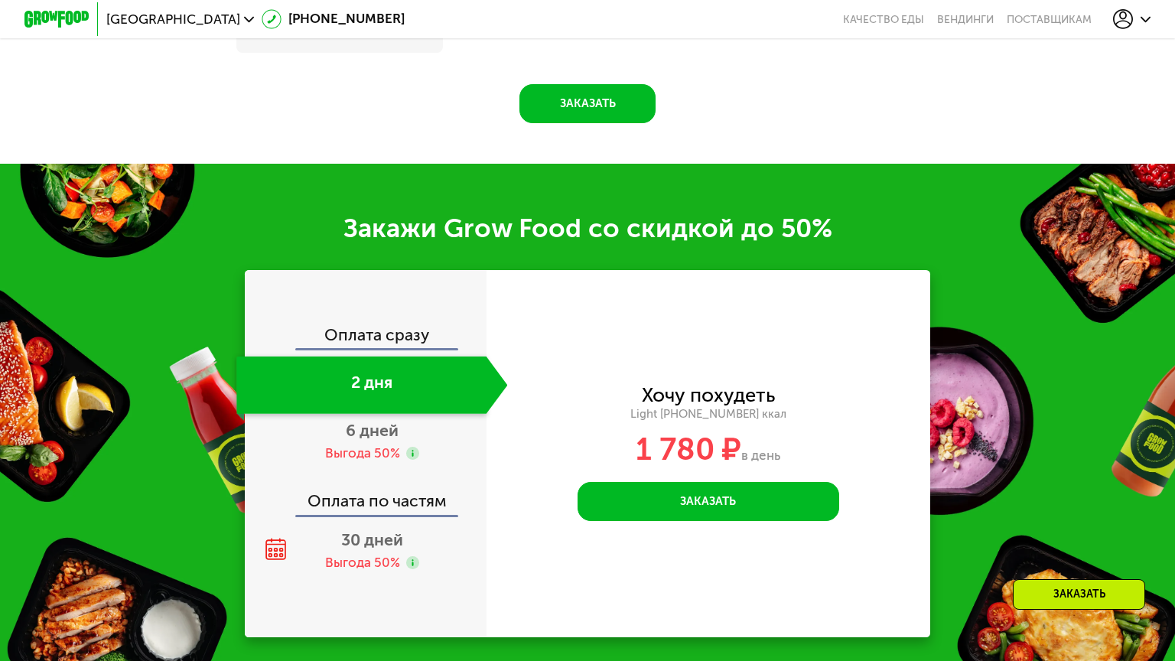
scroll to position [1919, 0]
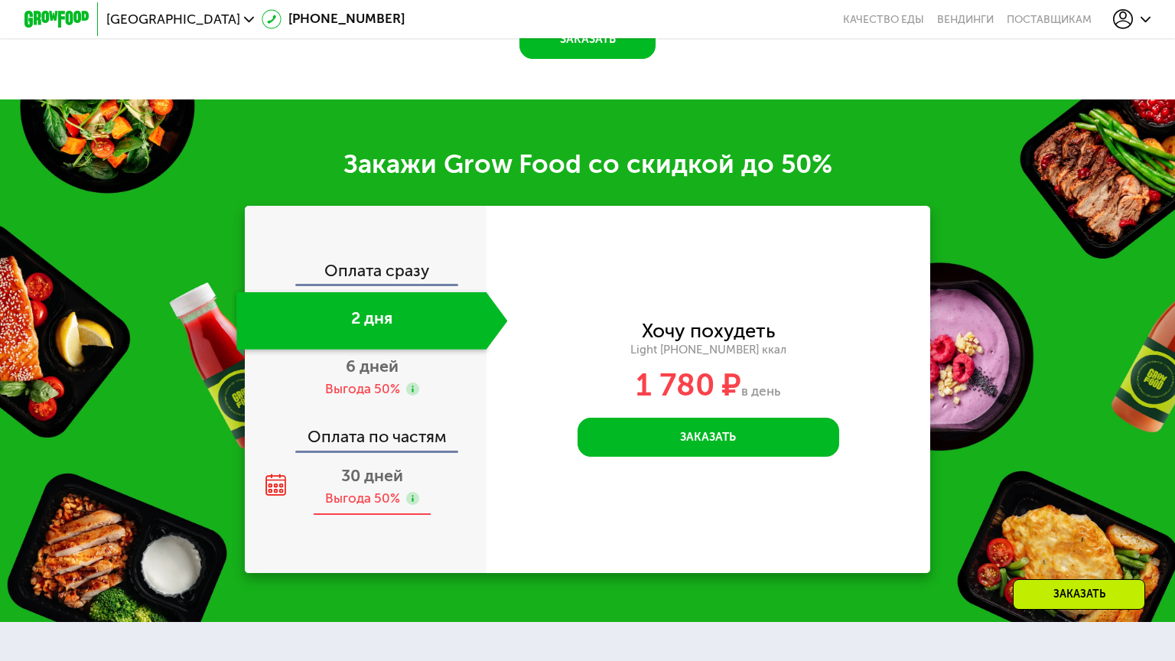
click at [359, 466] on span "30 дней" at bounding box center [372, 476] width 62 height 20
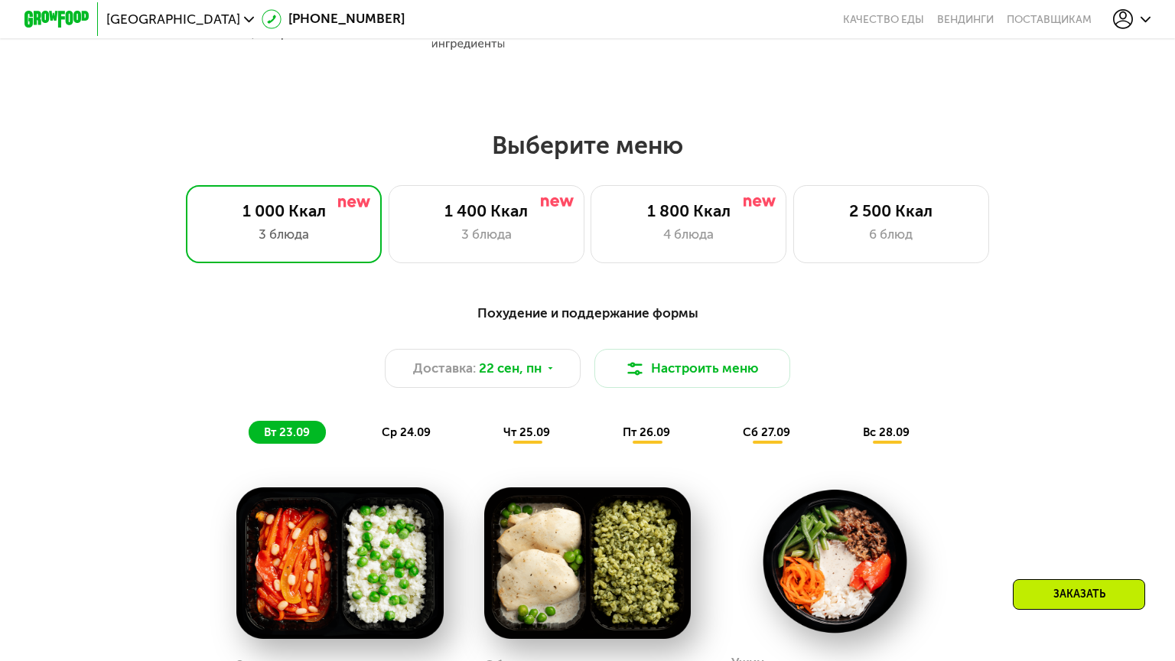
scroll to position [948, 0]
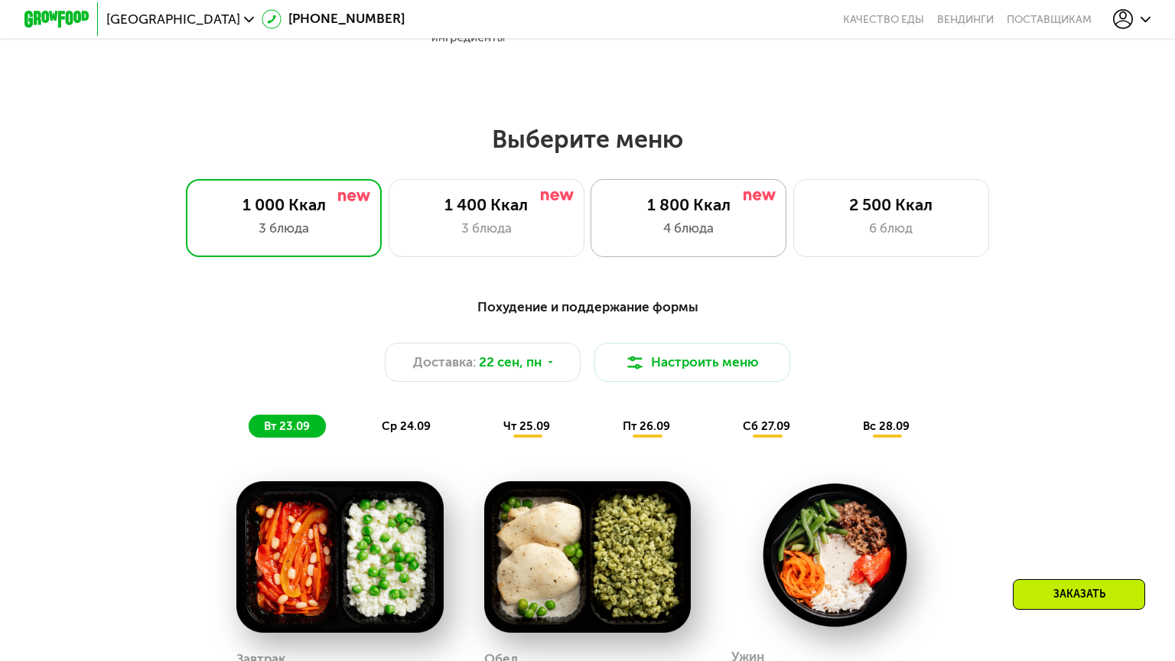
click at [712, 196] on div "1 800 Ккал" at bounding box center [688, 206] width 161 height 20
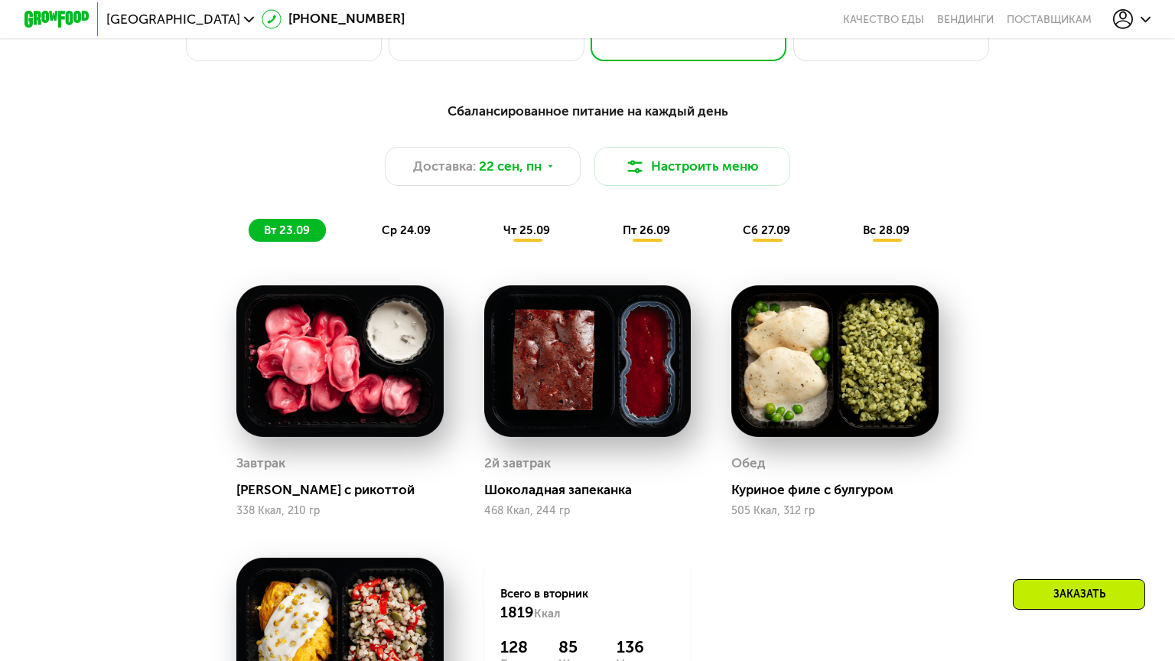
scroll to position [1174, 0]
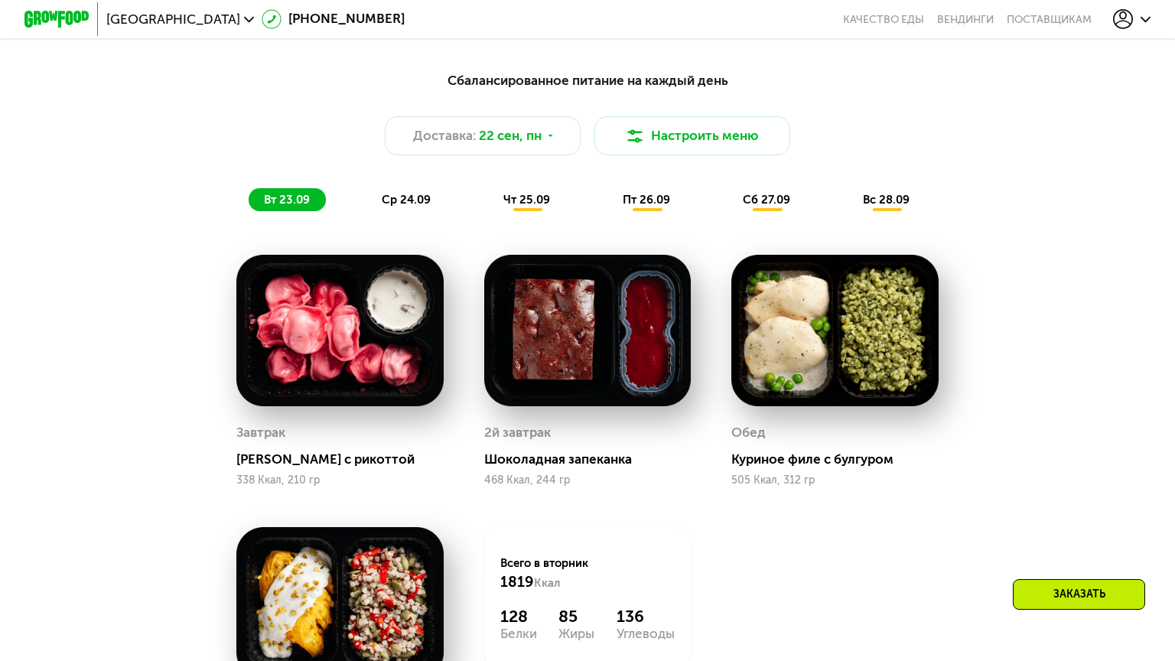
click at [392, 193] on span "ср 24.09" at bounding box center [406, 200] width 49 height 14
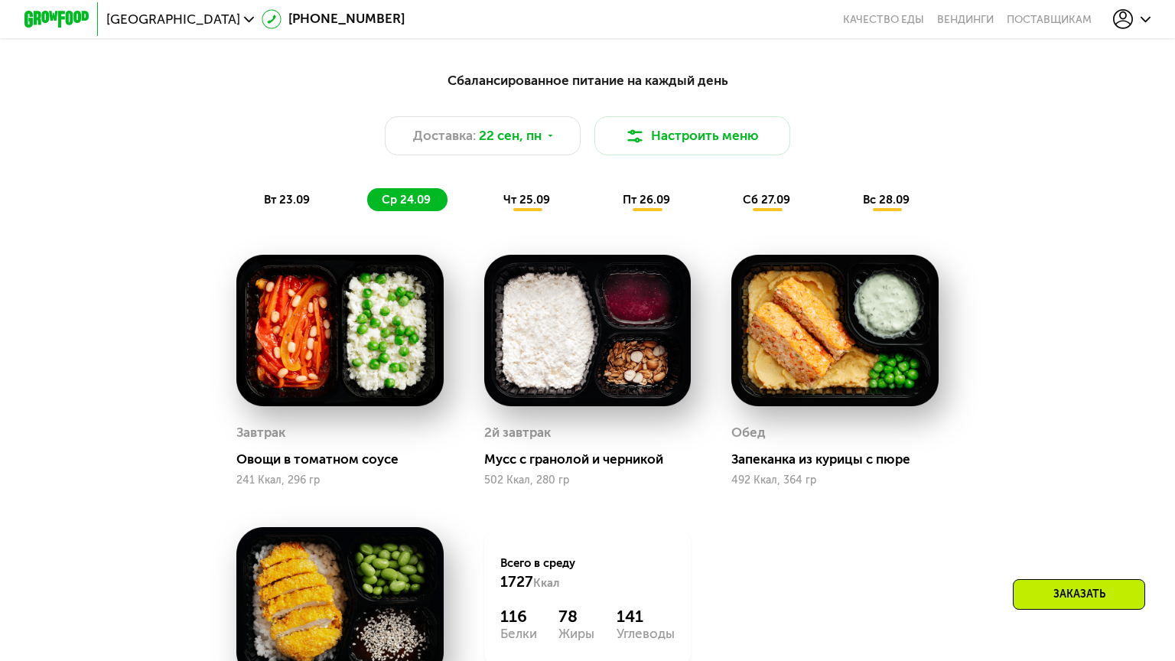
click at [507, 193] on span "чт 25.09" at bounding box center [526, 200] width 47 height 14
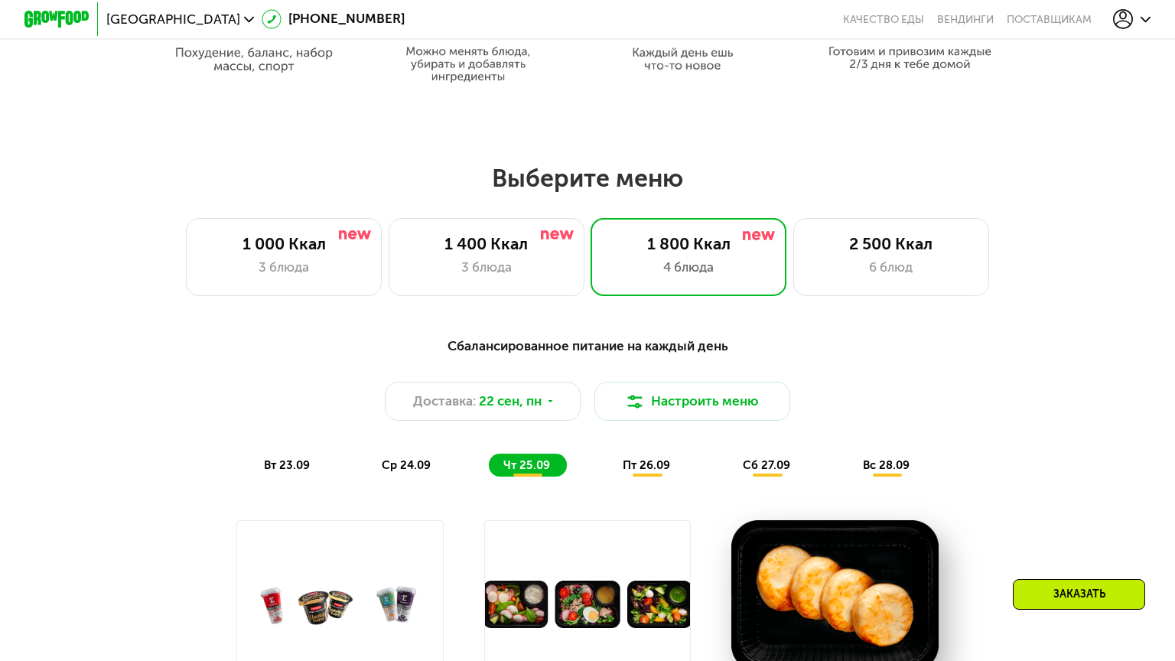
scroll to position [1022, 0]
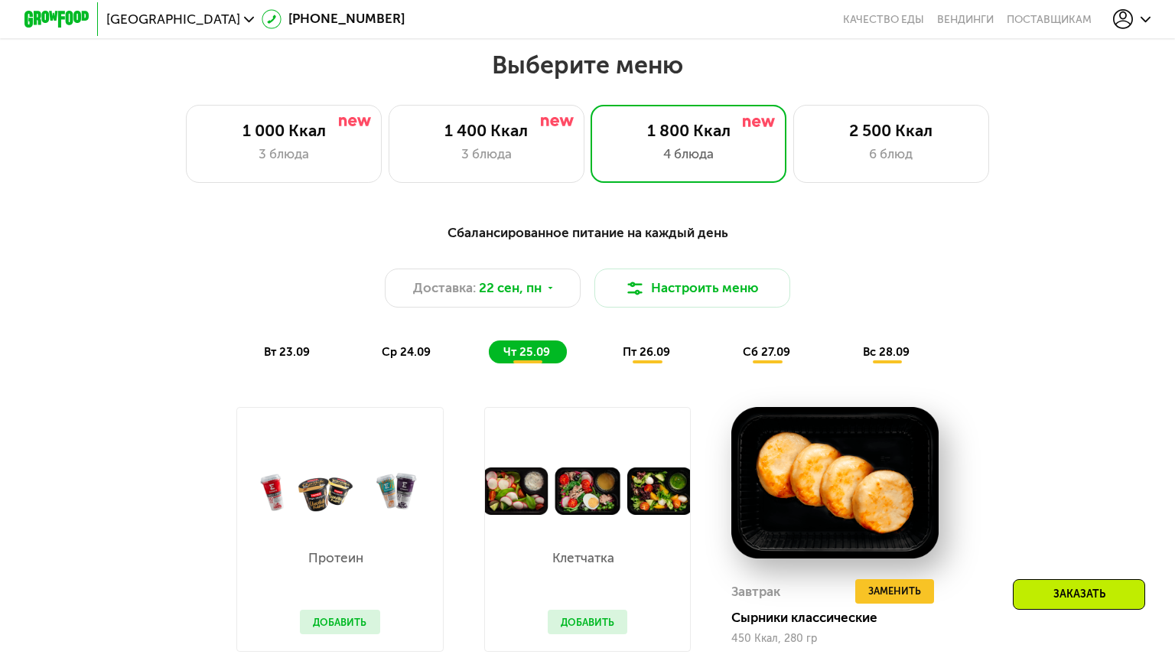
click at [623, 345] on span "пт 26.09" at bounding box center [646, 352] width 47 height 14
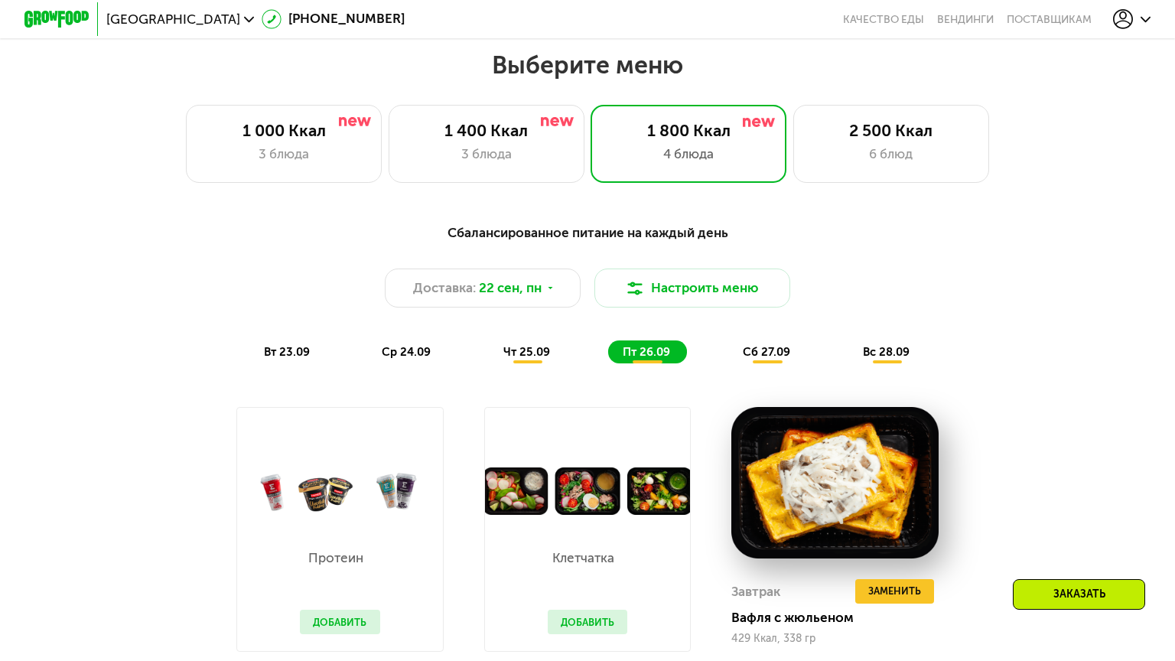
click at [743, 345] on span "сб 27.09" at bounding box center [766, 352] width 47 height 14
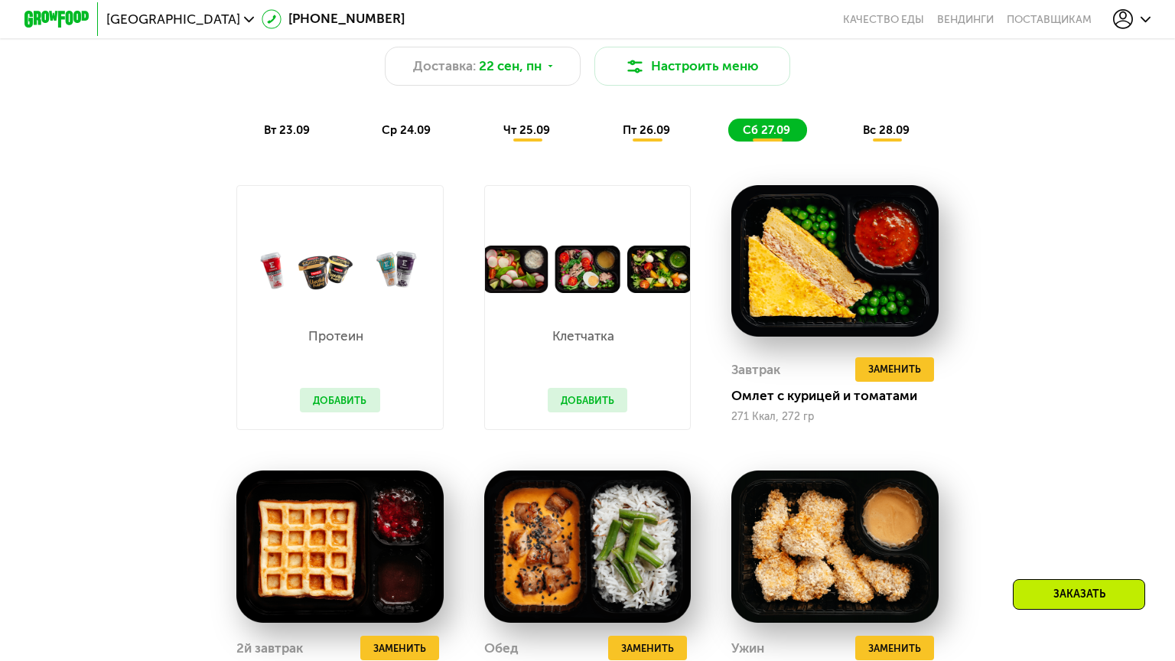
scroll to position [1193, 0]
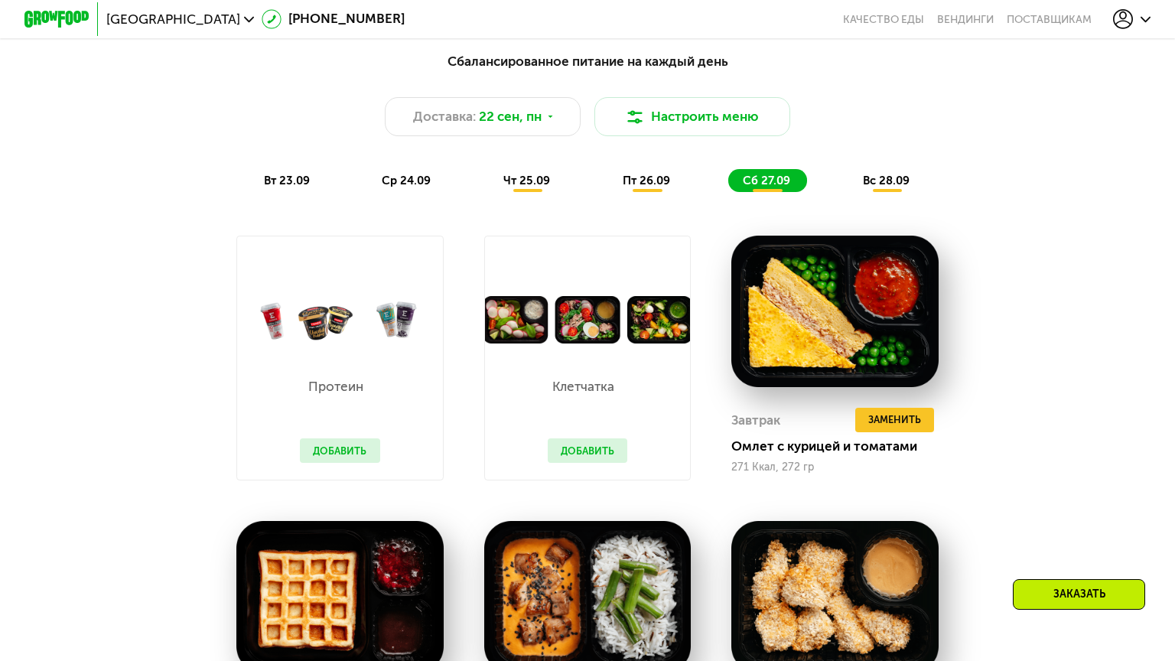
click at [863, 174] on span "вс 28.09" at bounding box center [886, 181] width 47 height 14
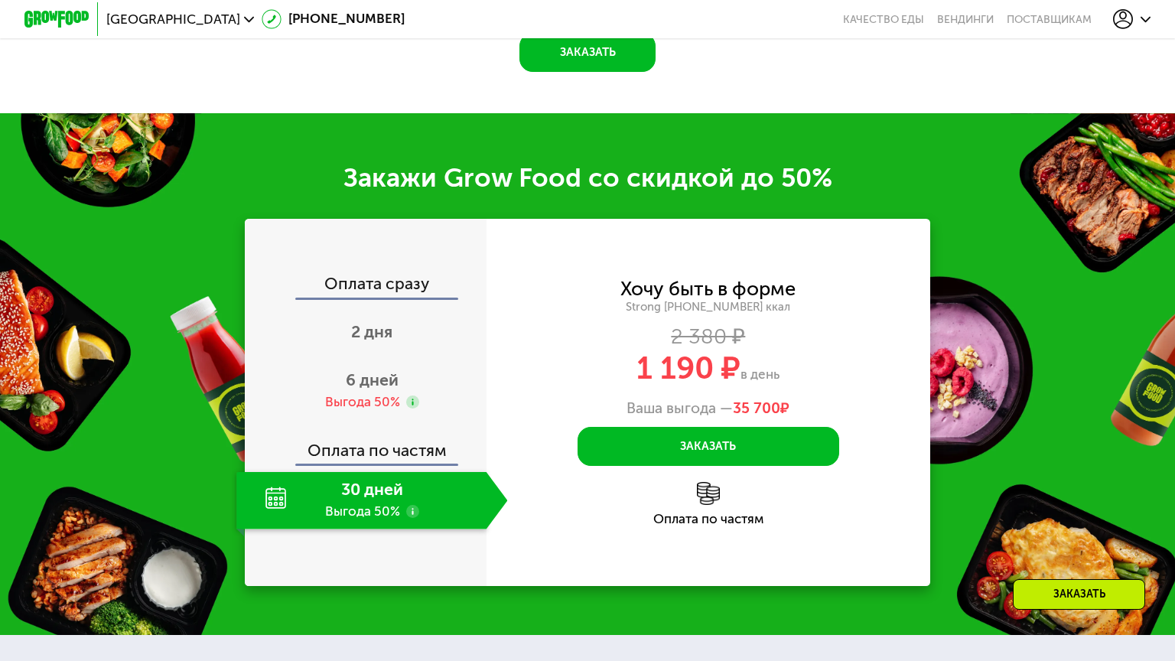
scroll to position [2176, 0]
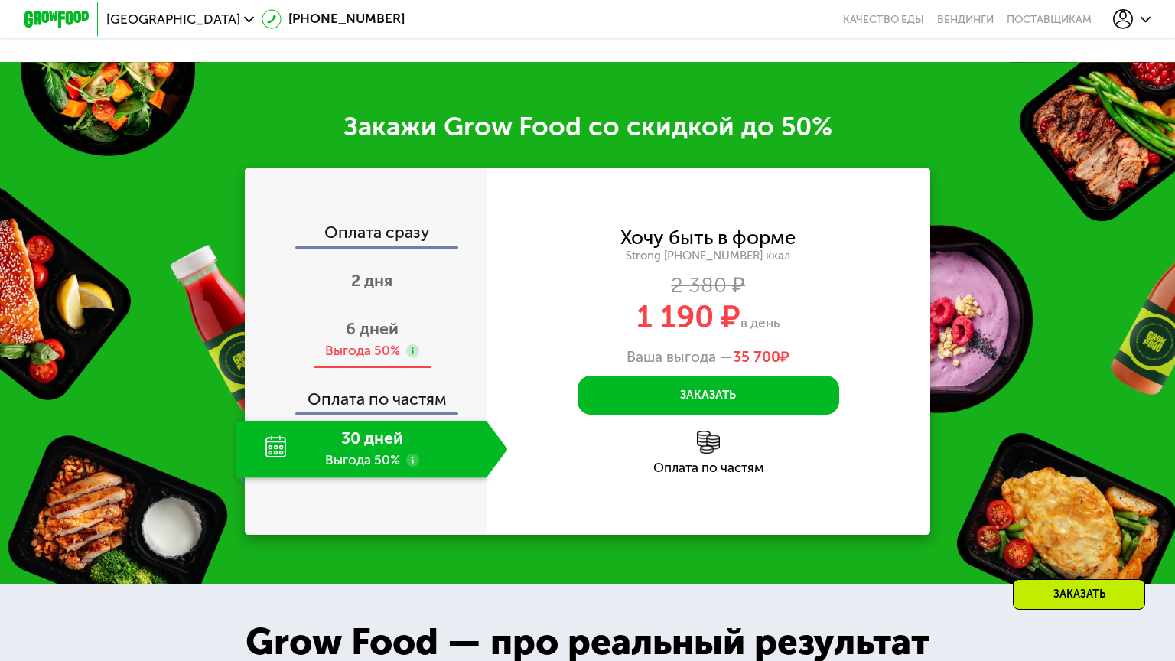
click at [348, 342] on div "Выгода 50%" at bounding box center [362, 351] width 75 height 18
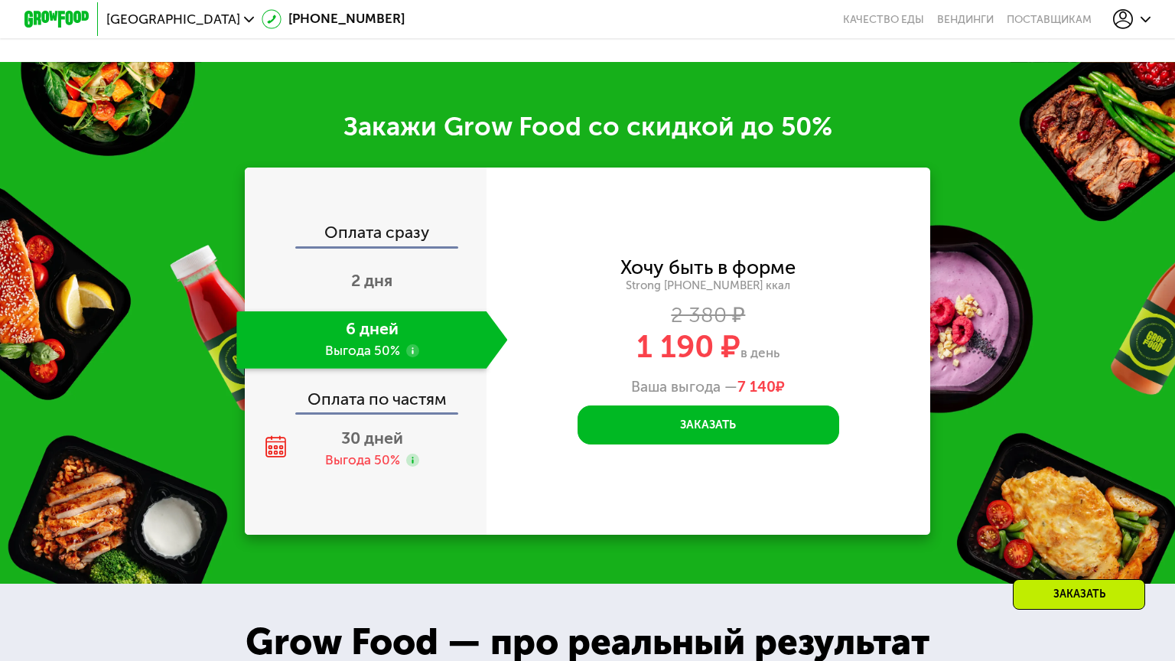
click at [406, 344] on use at bounding box center [412, 350] width 13 height 13
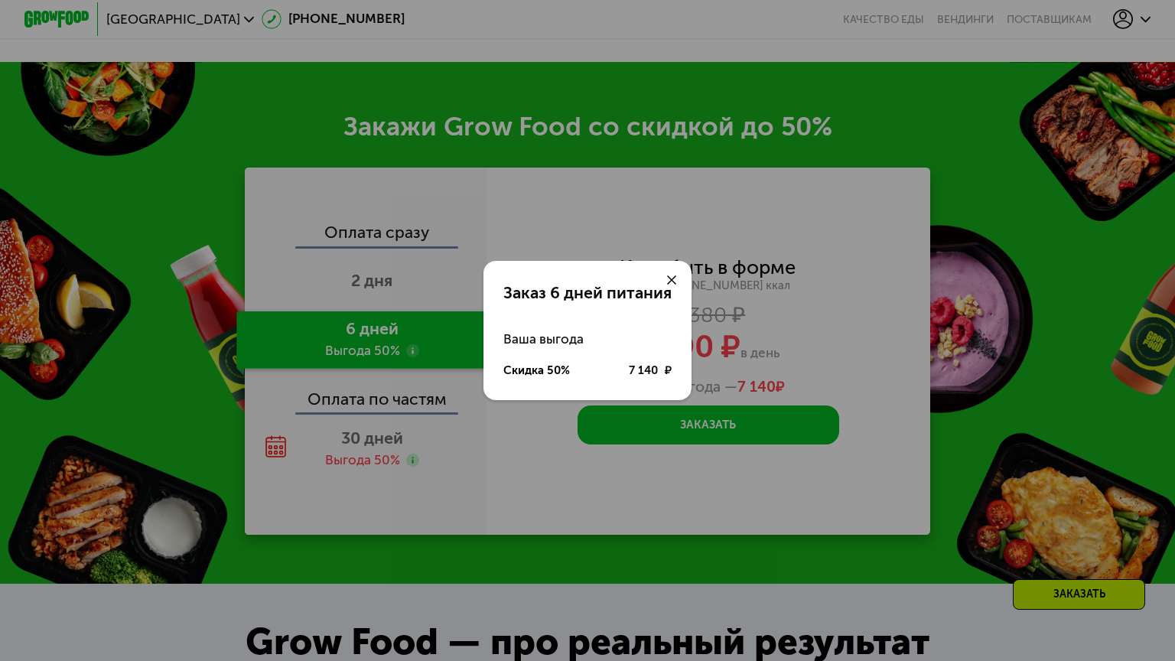
click at [667, 275] on use at bounding box center [672, 280] width 10 height 10
